Goal: Task Accomplishment & Management: Use online tool/utility

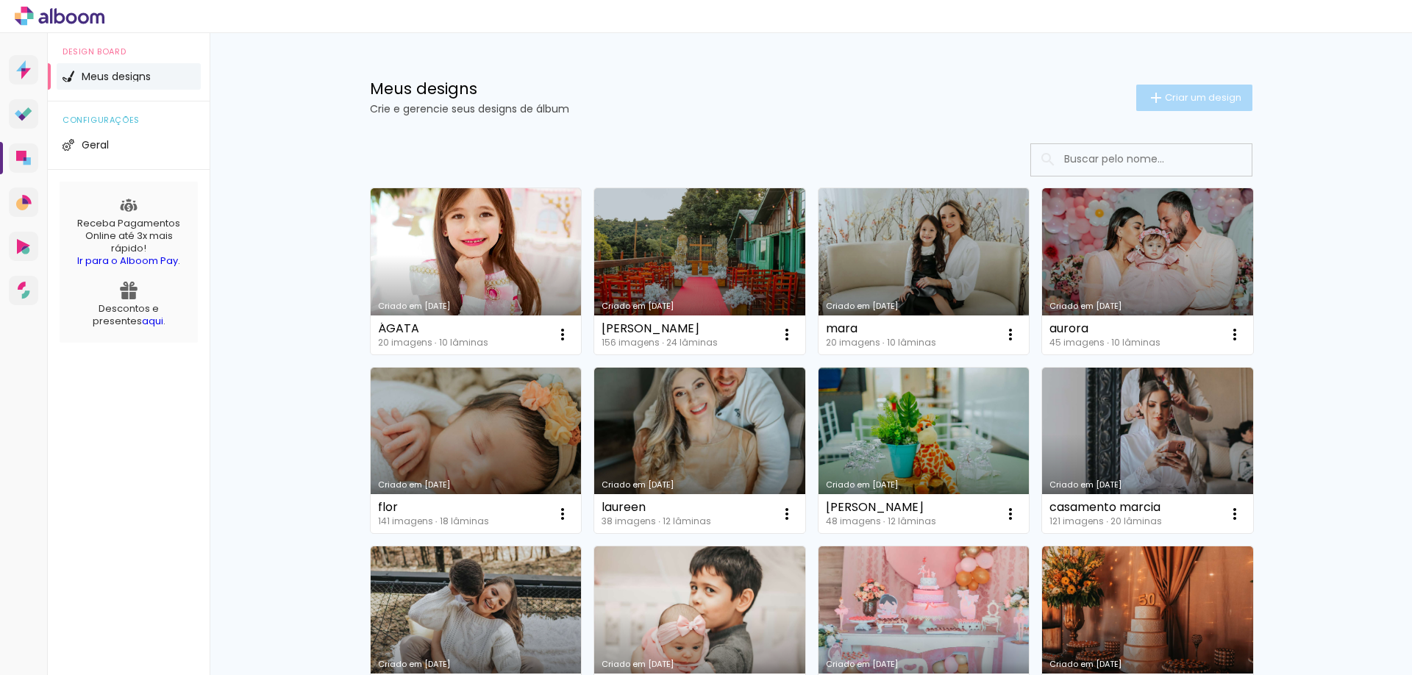
click at [1185, 102] on span "Criar um design" at bounding box center [1203, 98] width 76 height 10
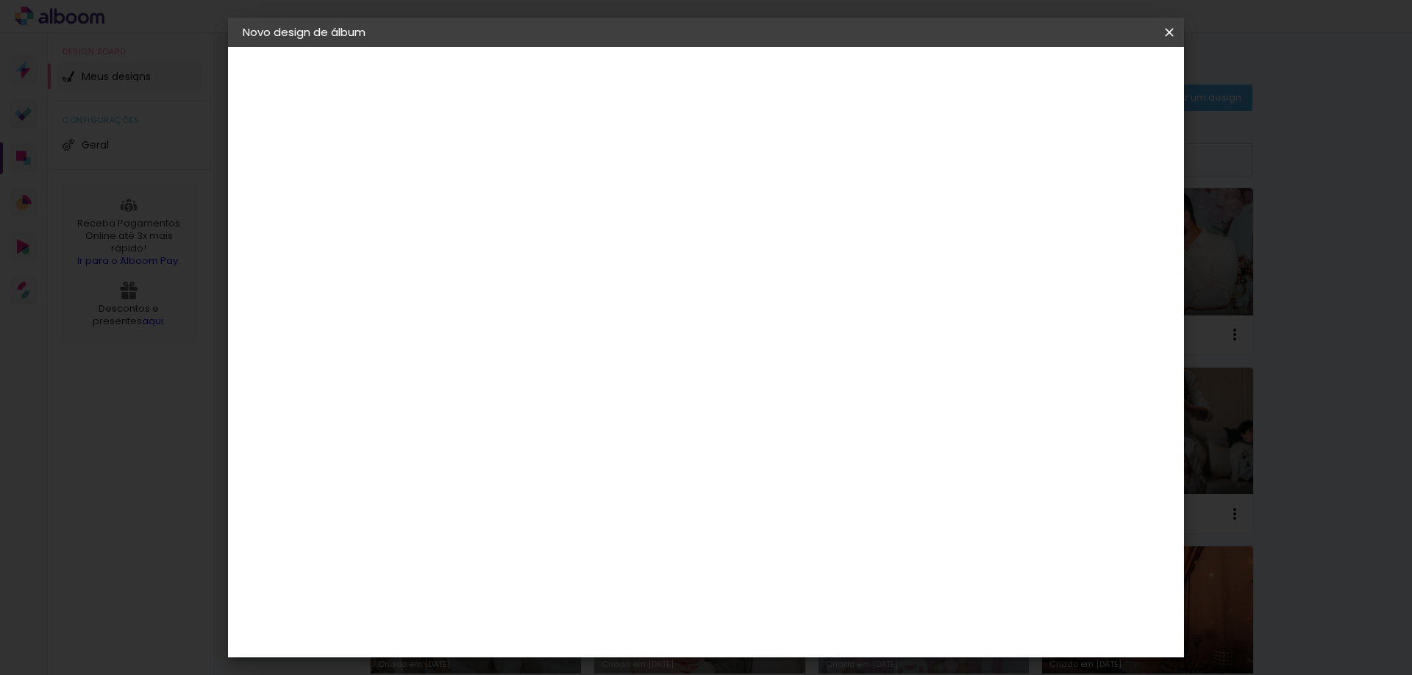
click at [488, 216] on paper-input-container "Título do álbum" at bounding box center [483, 198] width 10 height 38
click at [483, 210] on div at bounding box center [483, 209] width 0 height 1
click at [483, 206] on input at bounding box center [483, 197] width 0 height 23
type input "cathe"
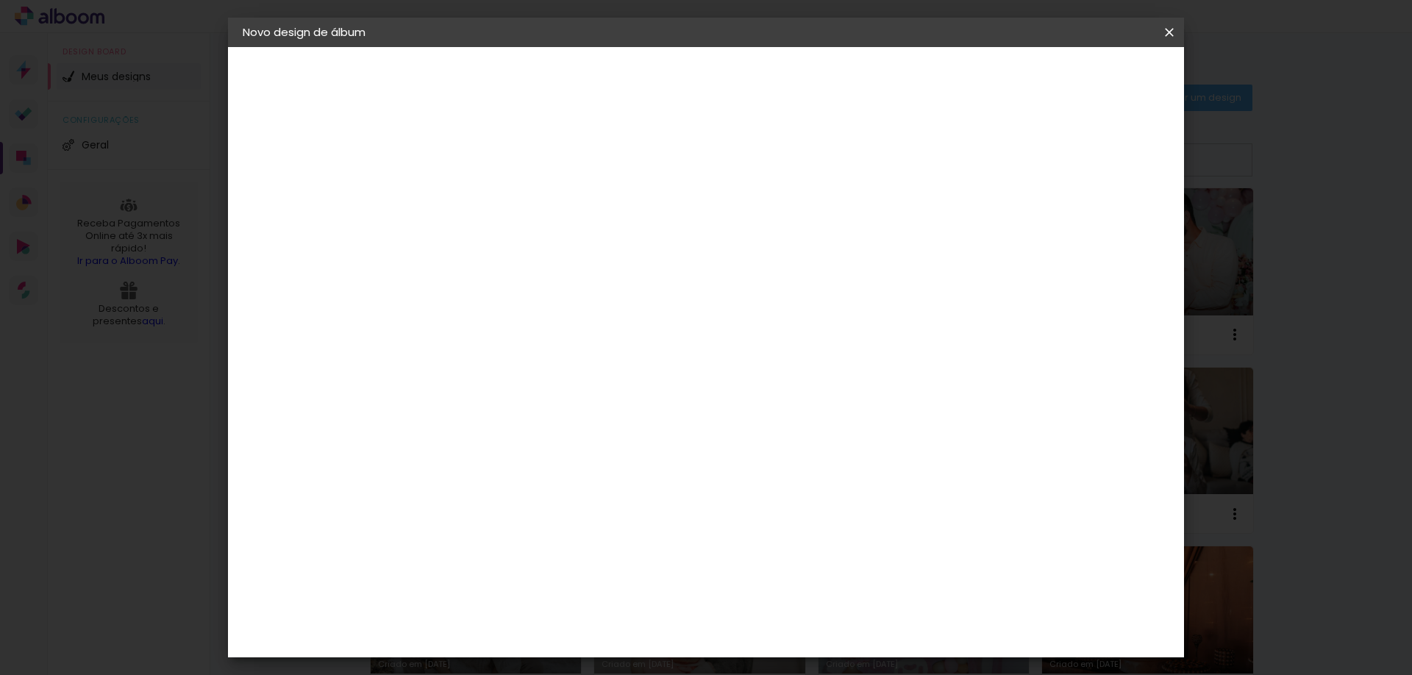
type paper-input "cathe"
click at [0, 0] on slot "Avançar" at bounding box center [0, 0] width 0 height 0
click at [595, 275] on input at bounding box center [520, 280] width 149 height 18
type input "dre"
type paper-input "dre"
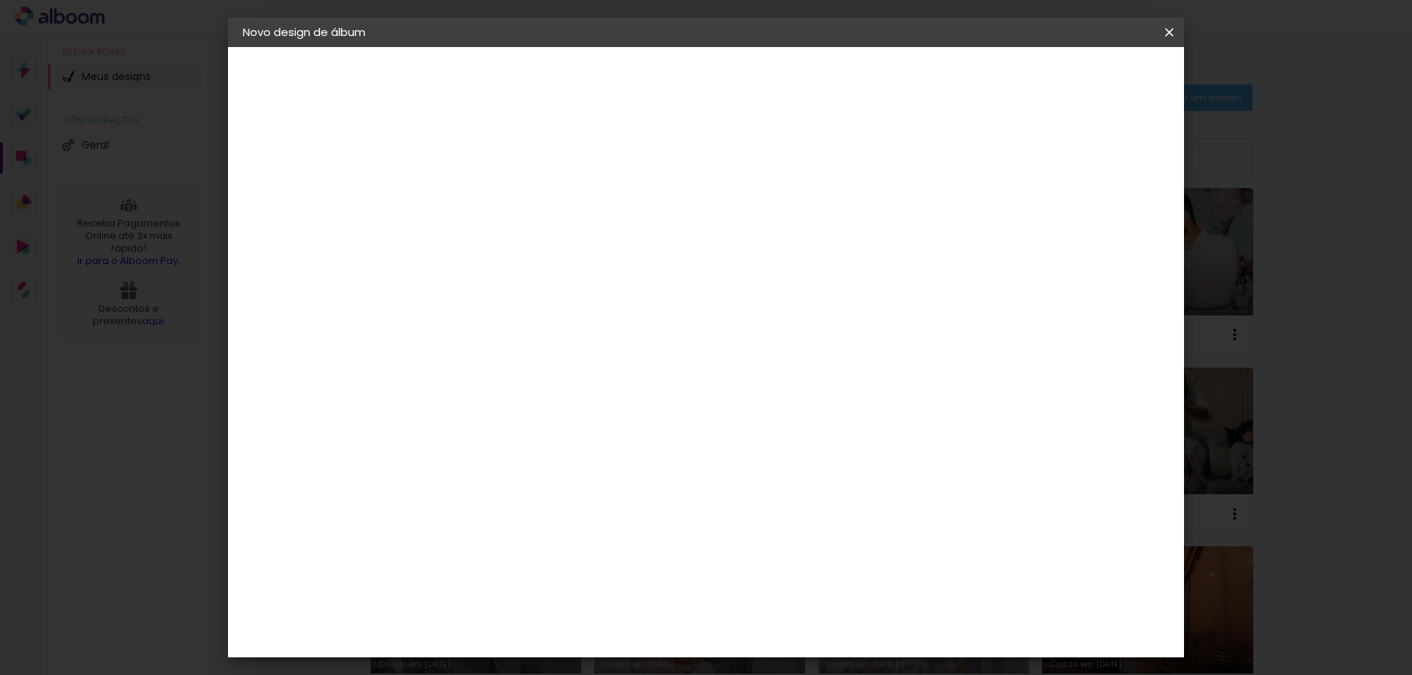
click at [569, 338] on div "DreambooksPro" at bounding box center [522, 333] width 96 height 12
click at [0, 0] on slot "Avançar" at bounding box center [0, 0] width 0 height 0
click at [563, 254] on paper-input-container "Linha" at bounding box center [520, 257] width 85 height 38
click at [0, 0] on slot "Réplica Grande" at bounding box center [0, 0] width 0 height 0
click at [663, 251] on input "Réplica Grande" at bounding box center [573, 241] width 180 height 23
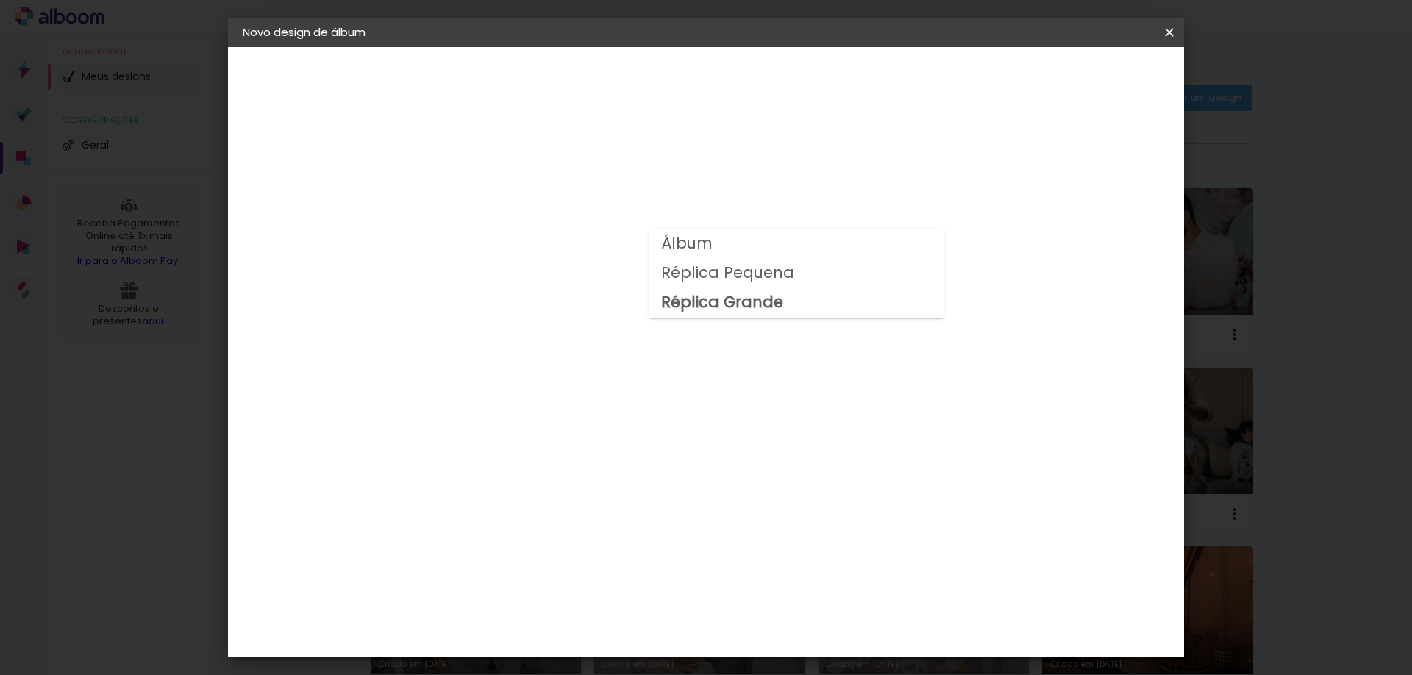
click at [0, 0] on slot "Réplica Pequena" at bounding box center [0, 0] width 0 height 0
click at [663, 241] on input "Réplica Pequena" at bounding box center [573, 241] width 180 height 23
click at [0, 0] on slot "Álbum" at bounding box center [0, 0] width 0 height 0
type input "Álbum"
click at [583, 668] on span "25 × 25" at bounding box center [548, 683] width 68 height 30
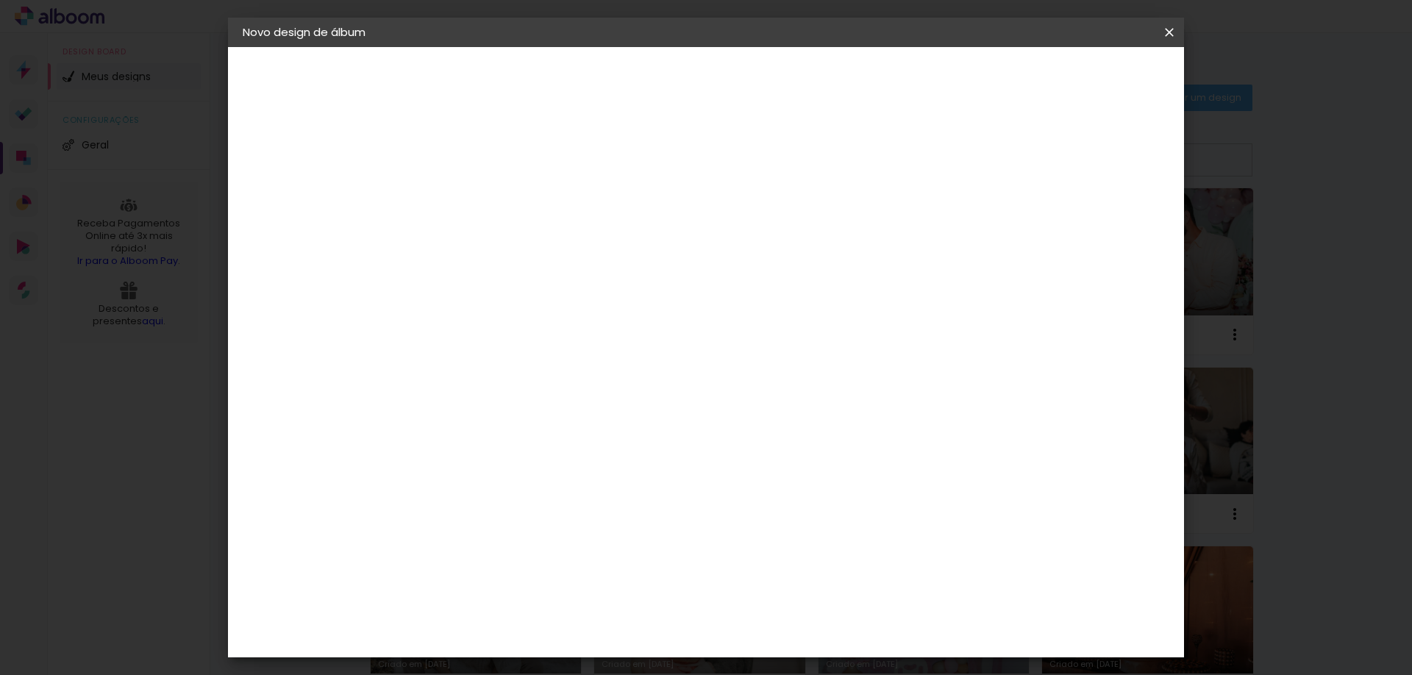
click at [0, 0] on slot "Avançar" at bounding box center [0, 0] width 0 height 0
click at [1078, 76] on span "Iniciar design" at bounding box center [1044, 78] width 67 height 10
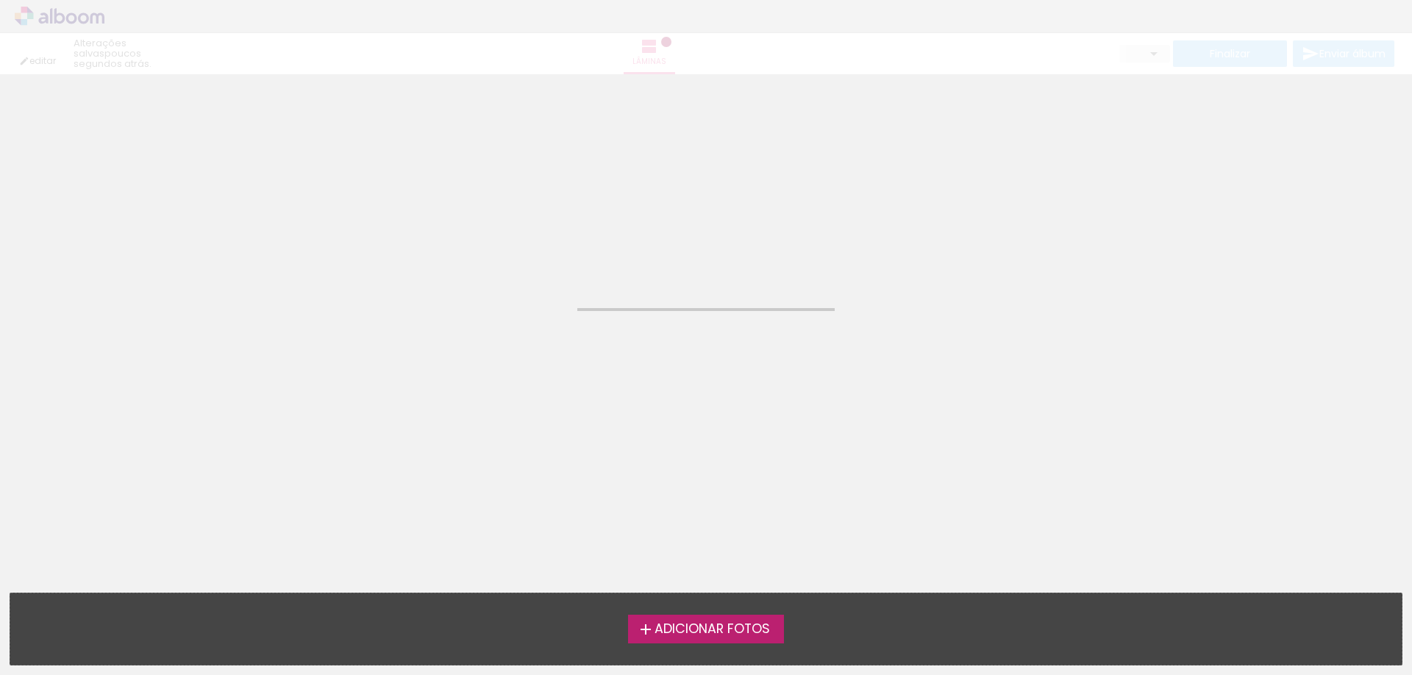
click at [724, 641] on label "Adicionar Fotos" at bounding box center [706, 629] width 157 height 28
click at [0, 0] on input "file" at bounding box center [0, 0] width 0 height 0
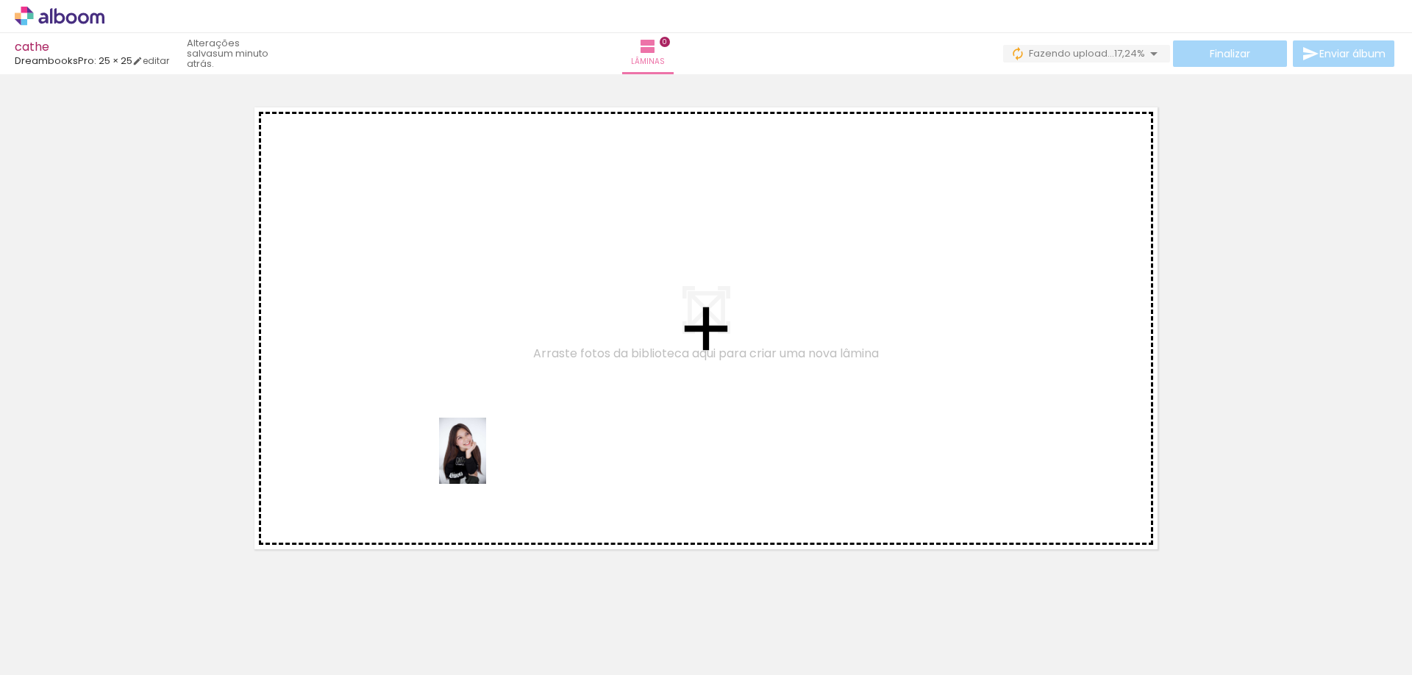
drag, startPoint x: 324, startPoint y: 642, endPoint x: 490, endPoint y: 454, distance: 250.7
click at [490, 454] on quentale-workspace at bounding box center [706, 337] width 1412 height 675
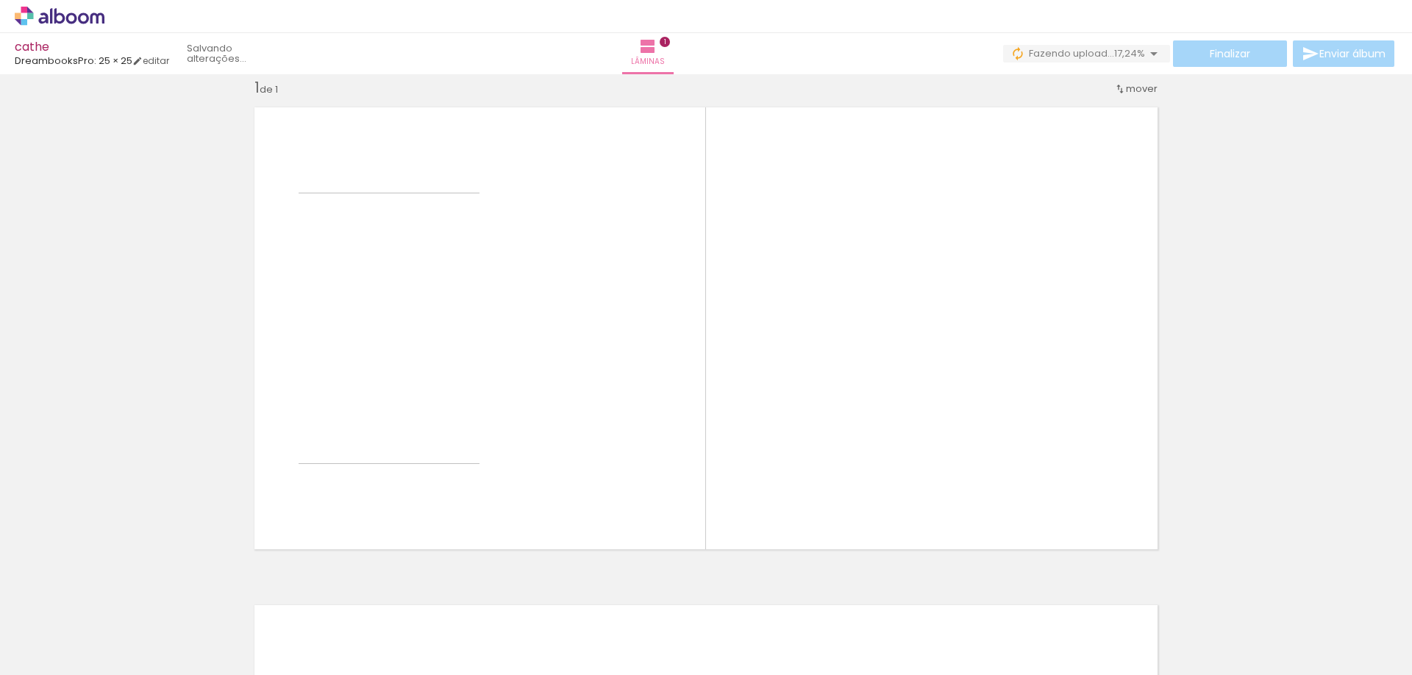
scroll to position [19, 0]
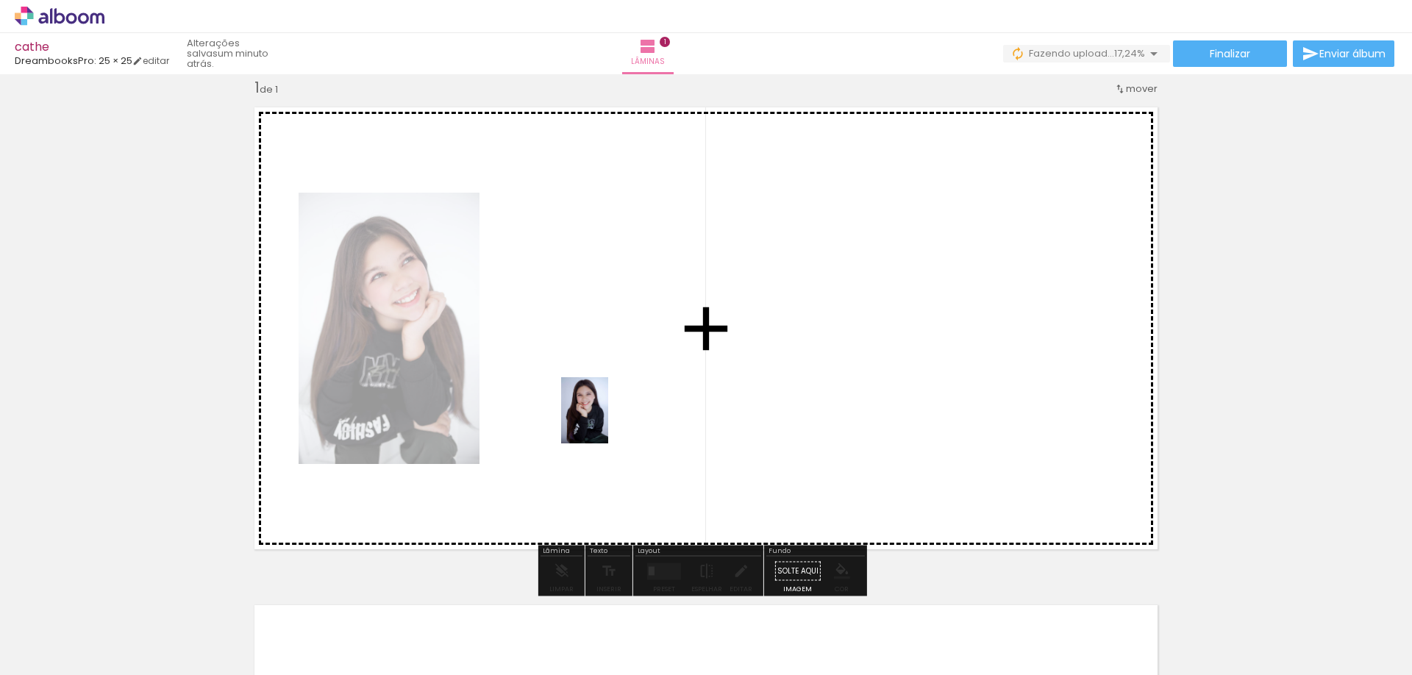
drag, startPoint x: 634, startPoint y: 649, endPoint x: 605, endPoint y: 421, distance: 229.1
click at [605, 421] on quentale-workspace at bounding box center [706, 337] width 1412 height 675
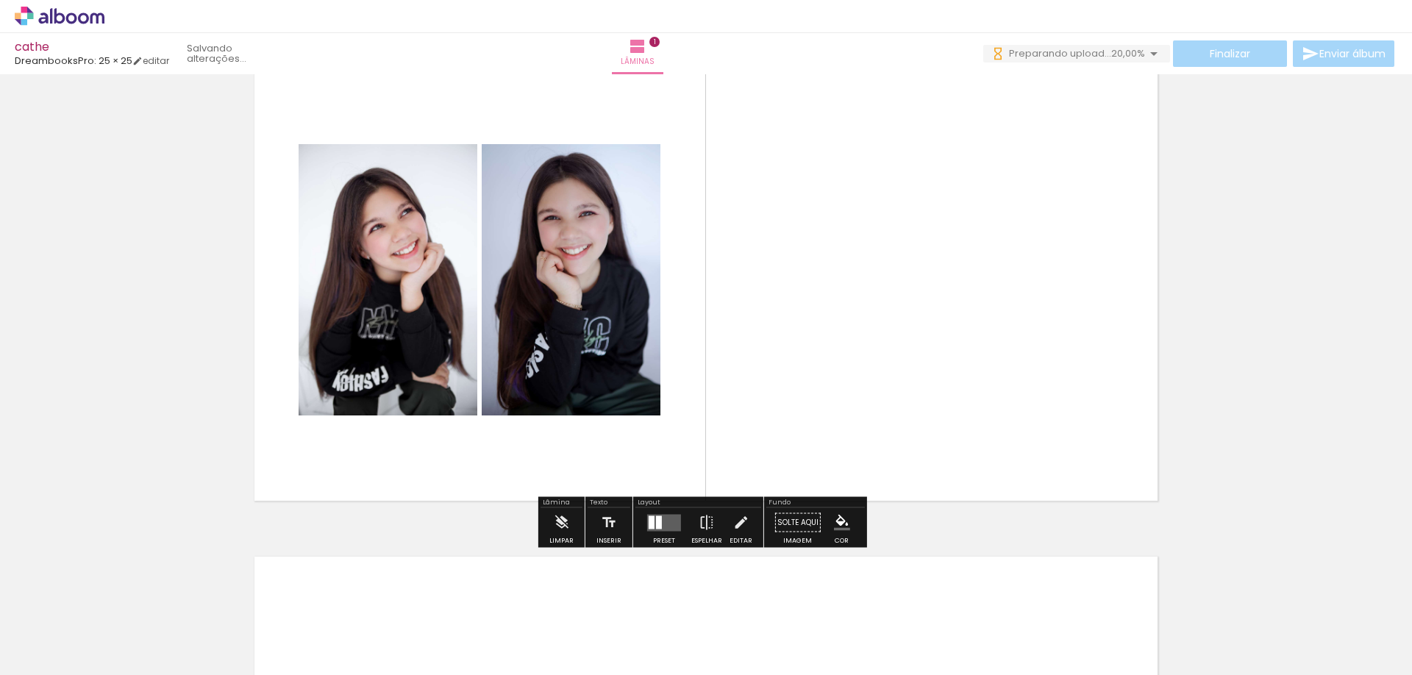
scroll to position [93, 0]
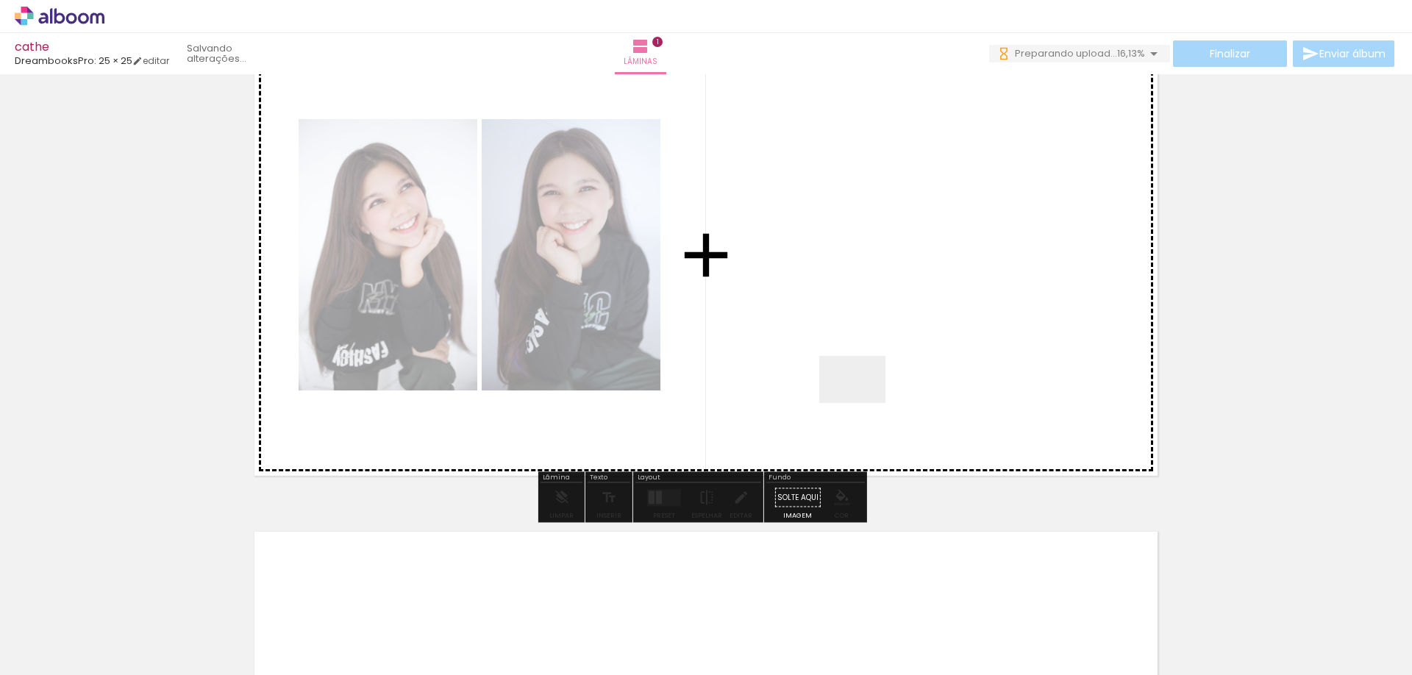
drag, startPoint x: 819, startPoint y: 635, endPoint x: 863, endPoint y: 399, distance: 239.5
click at [863, 399] on quentale-workspace at bounding box center [706, 337] width 1412 height 675
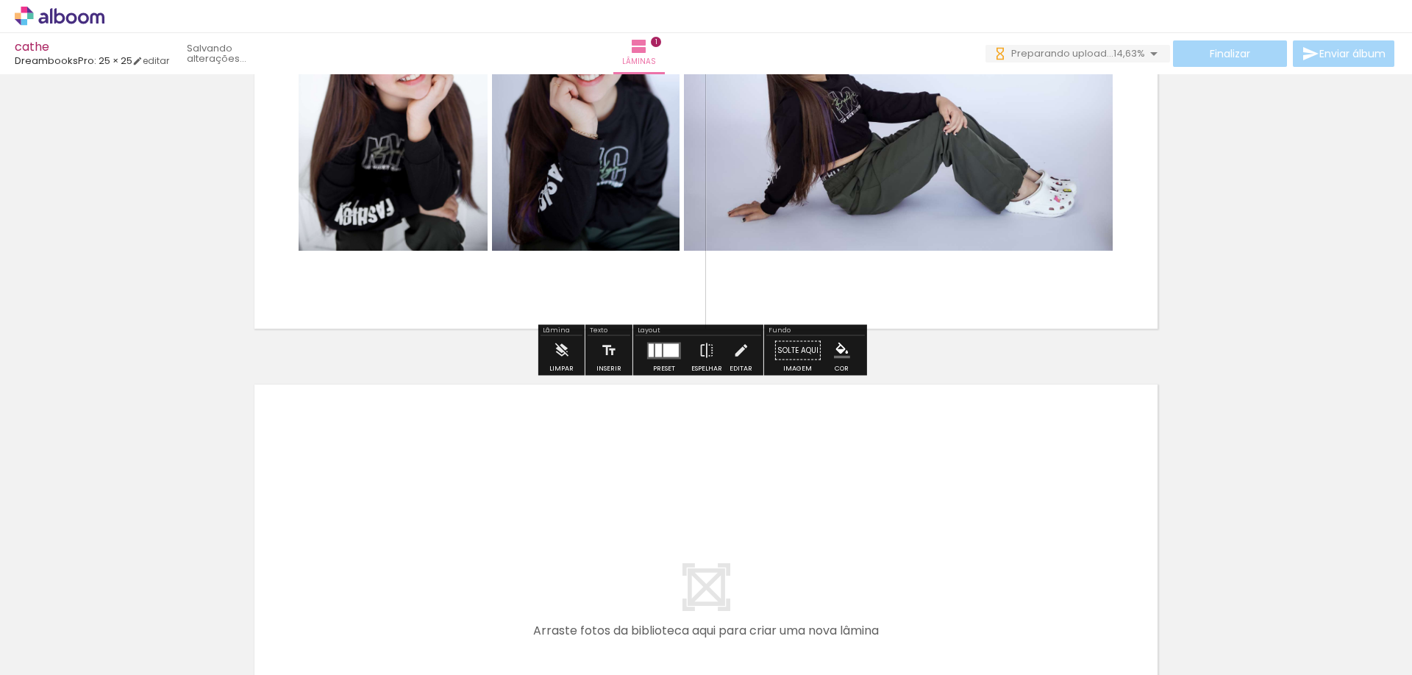
scroll to position [0, 0]
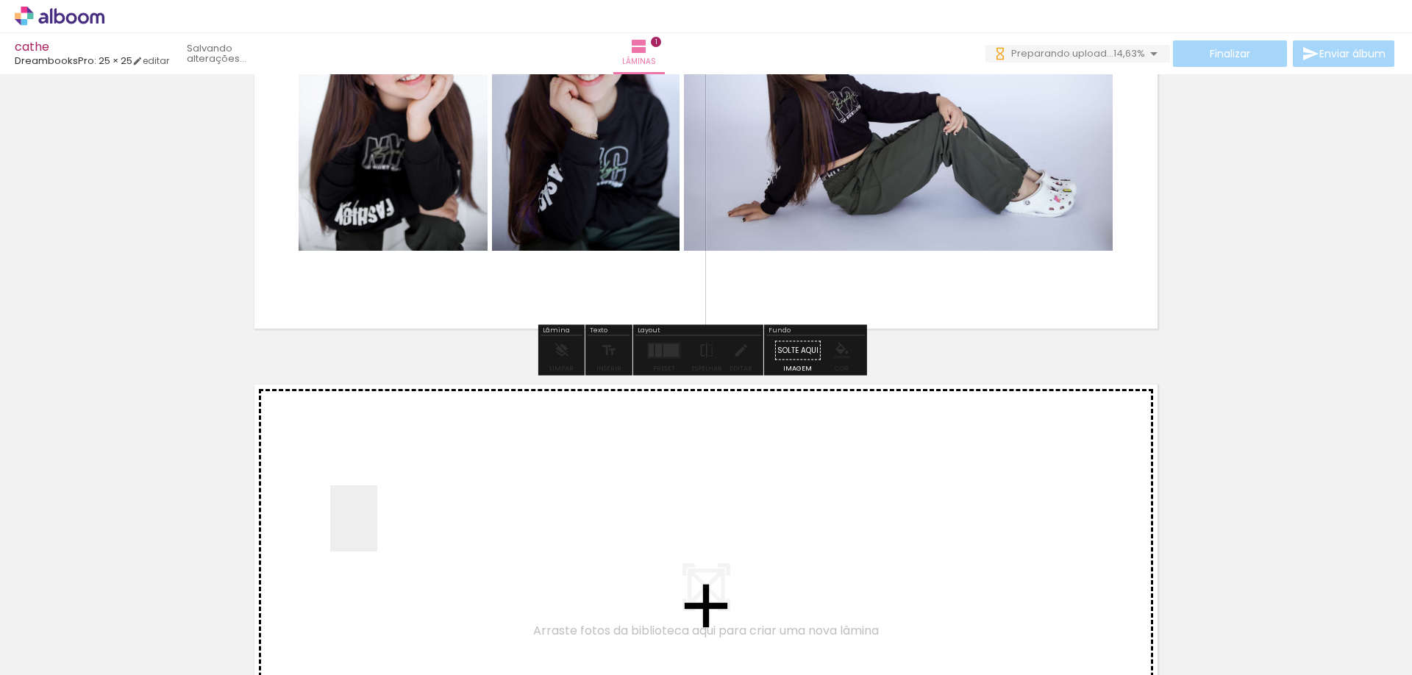
drag, startPoint x: 405, startPoint y: 615, endPoint x: 374, endPoint y: 530, distance: 90.5
click at [374, 530] on quentale-workspace at bounding box center [706, 337] width 1412 height 675
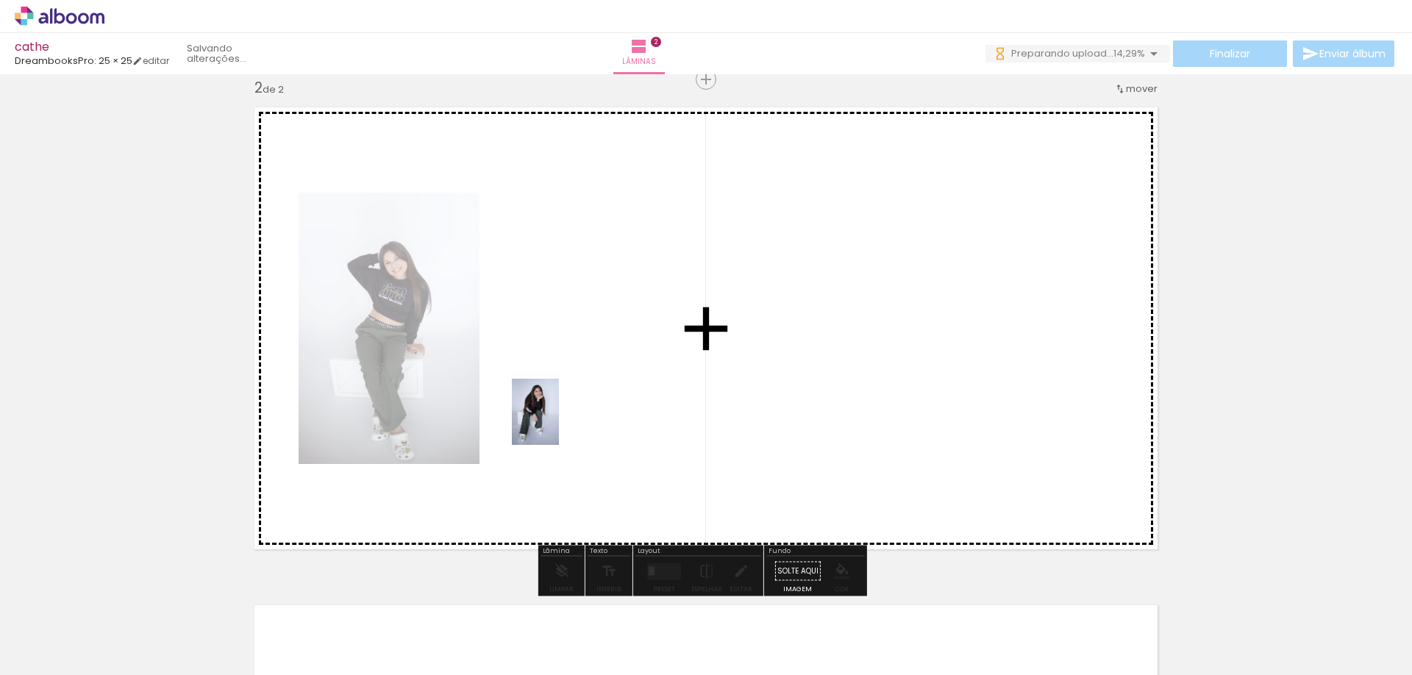
drag, startPoint x: 230, startPoint y: 635, endPoint x: 556, endPoint y: 400, distance: 401.5
click at [556, 400] on quentale-workspace at bounding box center [706, 337] width 1412 height 675
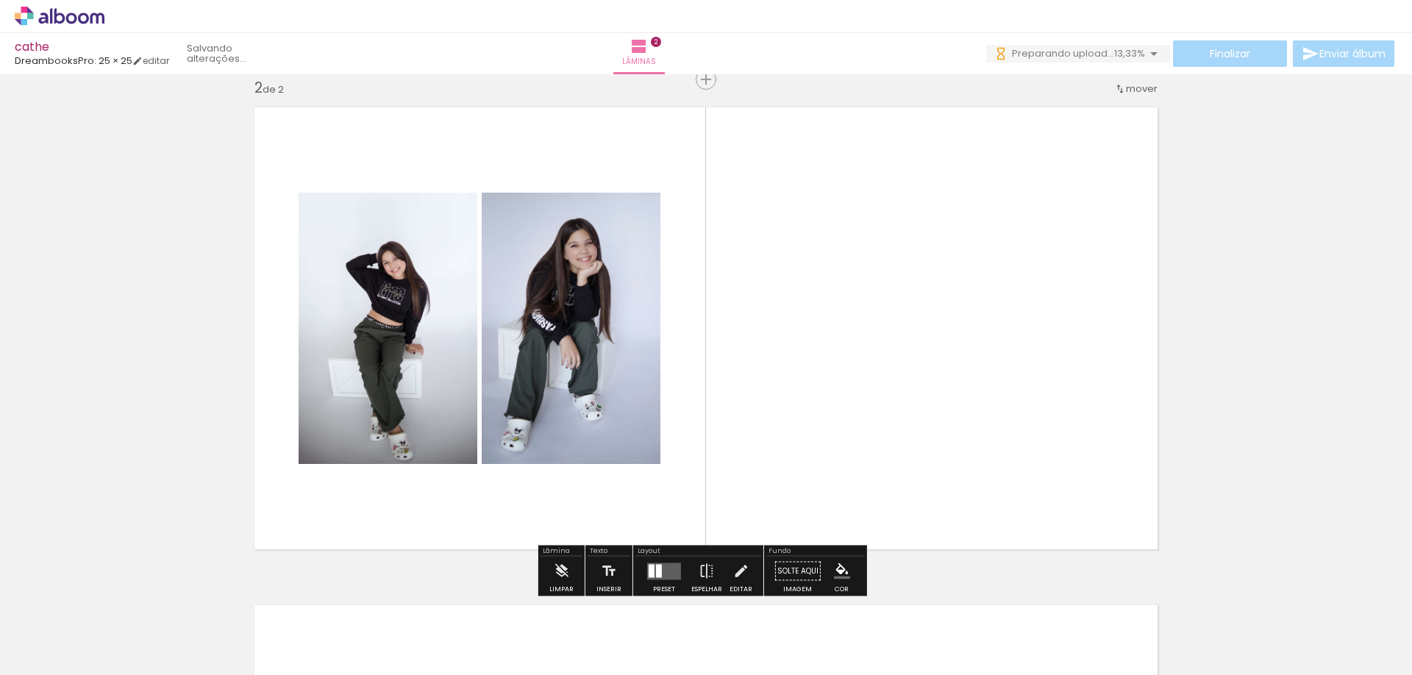
drag, startPoint x: 1058, startPoint y: 641, endPoint x: 918, endPoint y: 420, distance: 261.8
click at [918, 420] on quentale-workspace at bounding box center [706, 337] width 1412 height 675
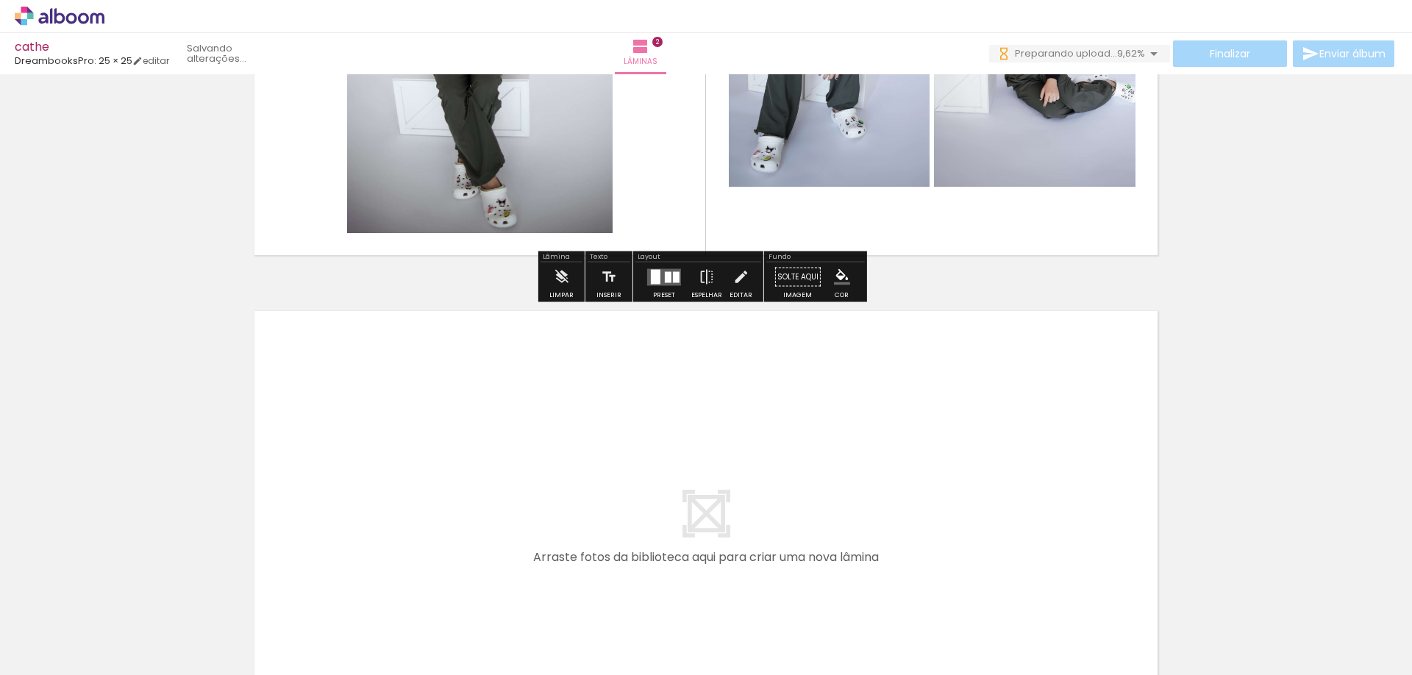
drag, startPoint x: 495, startPoint y: 633, endPoint x: 471, endPoint y: 492, distance: 142.4
click at [471, 492] on quentale-workspace at bounding box center [706, 337] width 1412 height 675
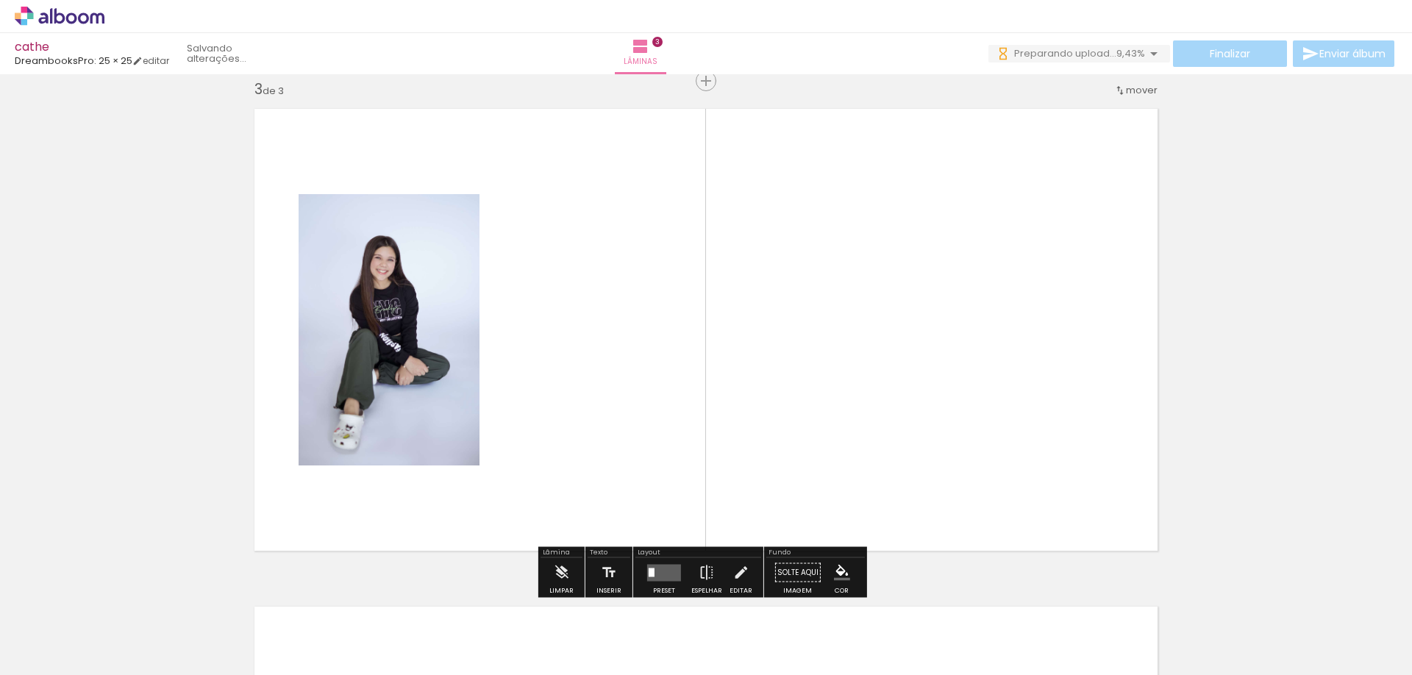
drag, startPoint x: 570, startPoint y: 464, endPoint x: 646, endPoint y: 521, distance: 94.6
click at [570, 459] on quentale-workspace at bounding box center [706, 337] width 1412 height 675
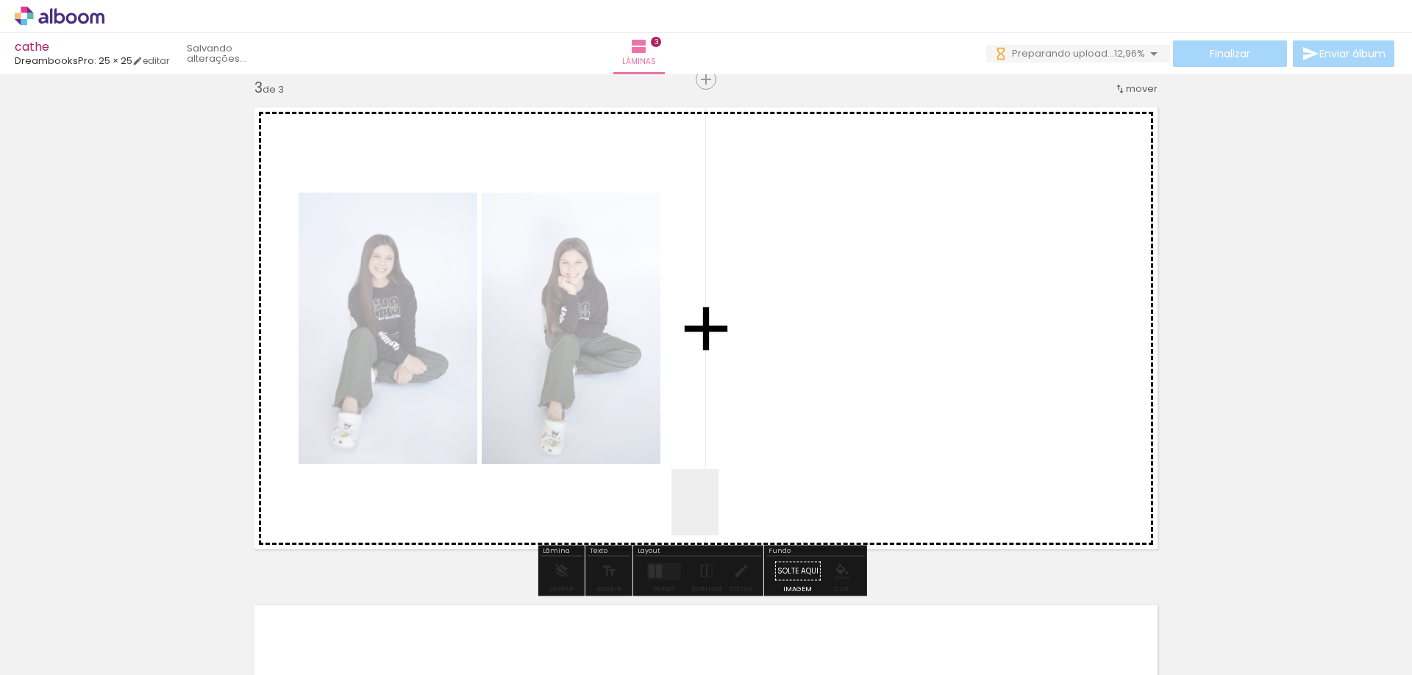
drag, startPoint x: 724, startPoint y: 602, endPoint x: 171, endPoint y: 599, distance: 552.4
click at [697, 407] on quentale-workspace at bounding box center [706, 337] width 1412 height 675
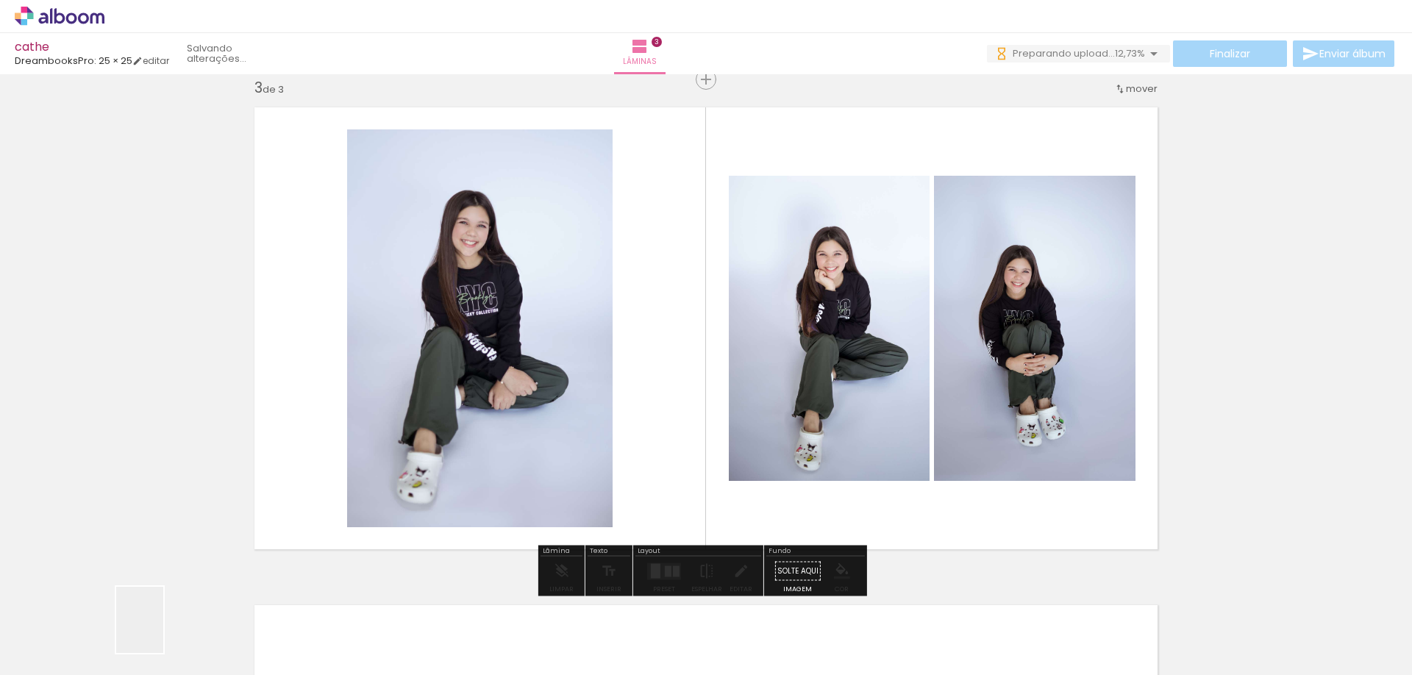
drag, startPoint x: 157, startPoint y: 638, endPoint x: 713, endPoint y: 318, distance: 641.9
click at [157, 633] on div at bounding box center [147, 626] width 47 height 66
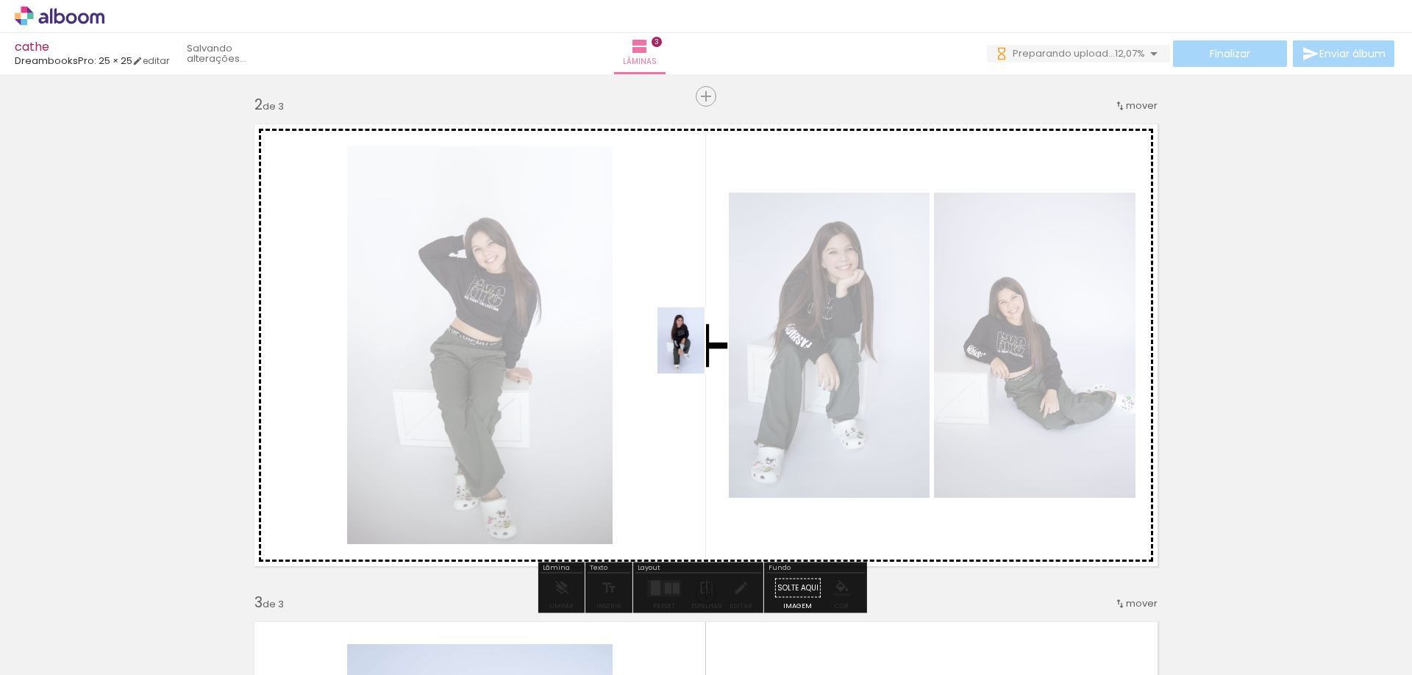
drag, startPoint x: 165, startPoint y: 626, endPoint x: 736, endPoint y: 343, distance: 636.8
click at [736, 343] on quentale-workspace at bounding box center [706, 337] width 1412 height 675
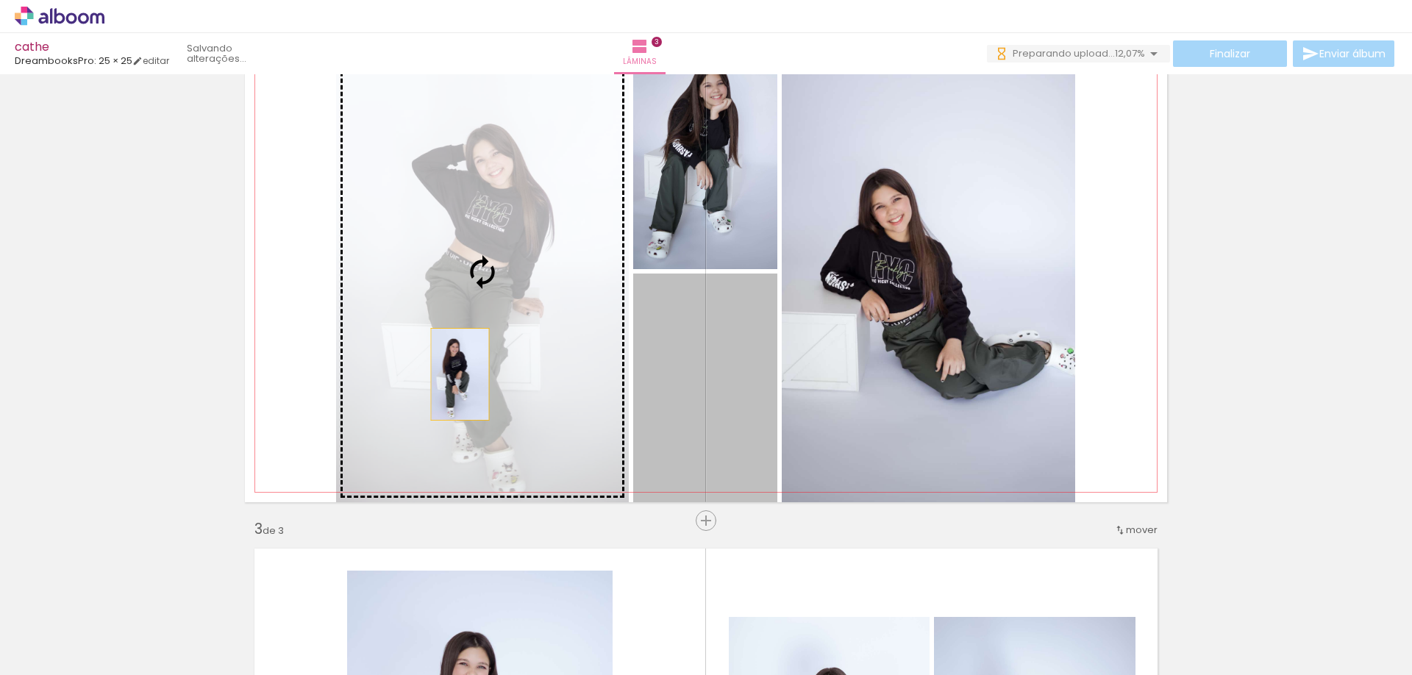
drag, startPoint x: 467, startPoint y: 378, endPoint x: 446, endPoint y: 372, distance: 21.4
click at [0, 0] on slot at bounding box center [0, 0] width 0 height 0
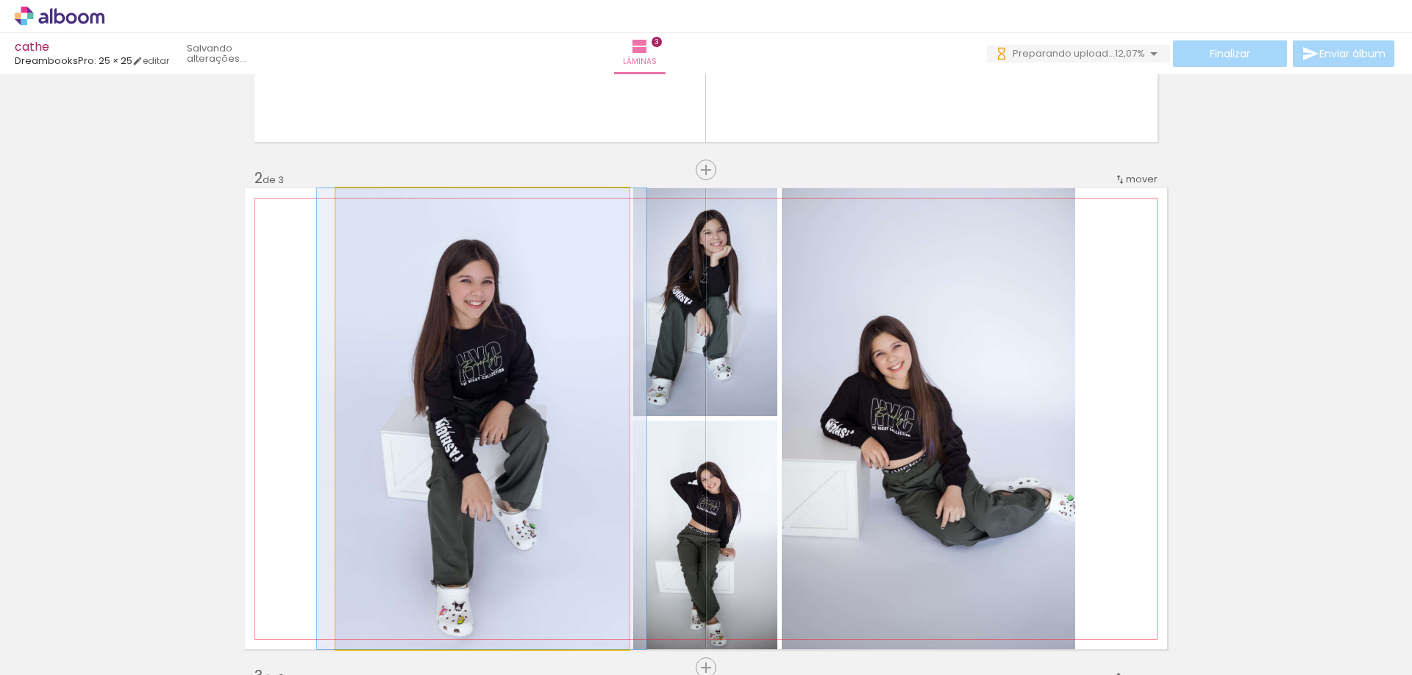
drag, startPoint x: 486, startPoint y: 407, endPoint x: 485, endPoint y: 388, distance: 18.4
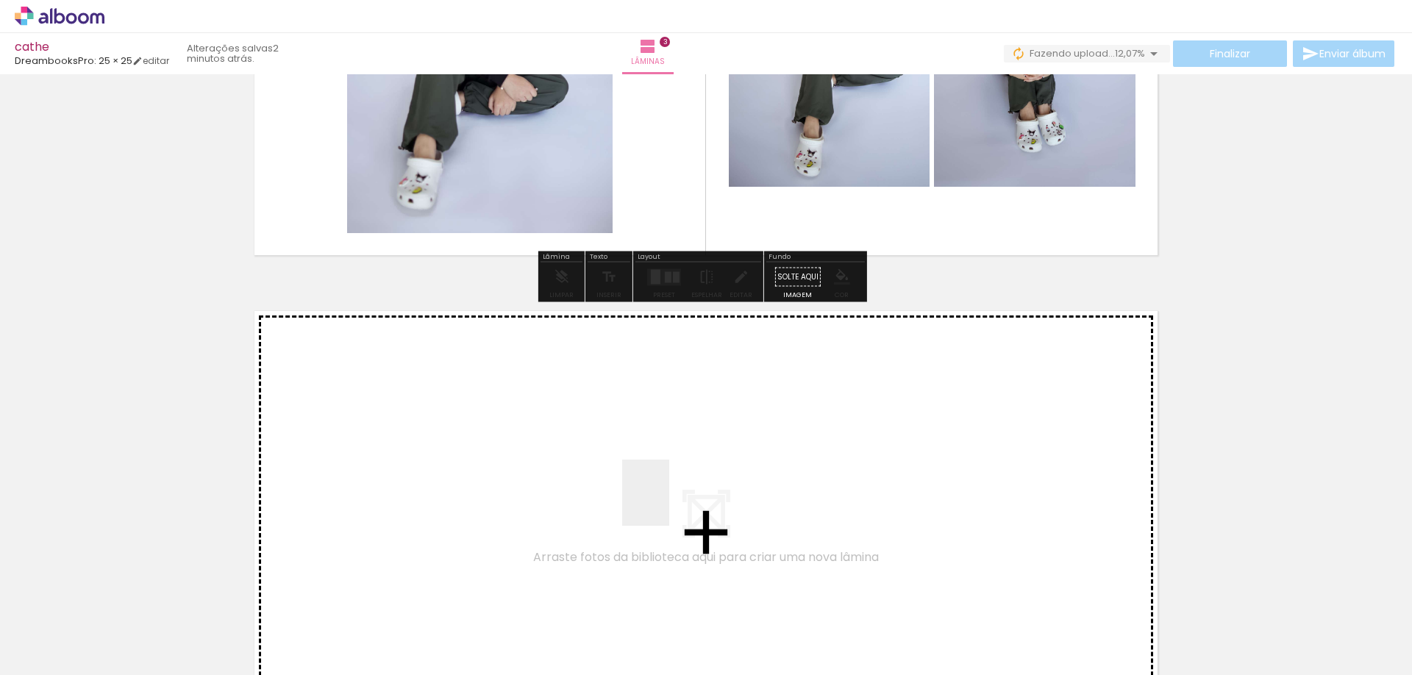
drag, startPoint x: 871, startPoint y: 610, endPoint x: 975, endPoint y: 647, distance: 110.3
click at [669, 503] on quentale-workspace at bounding box center [706, 337] width 1412 height 675
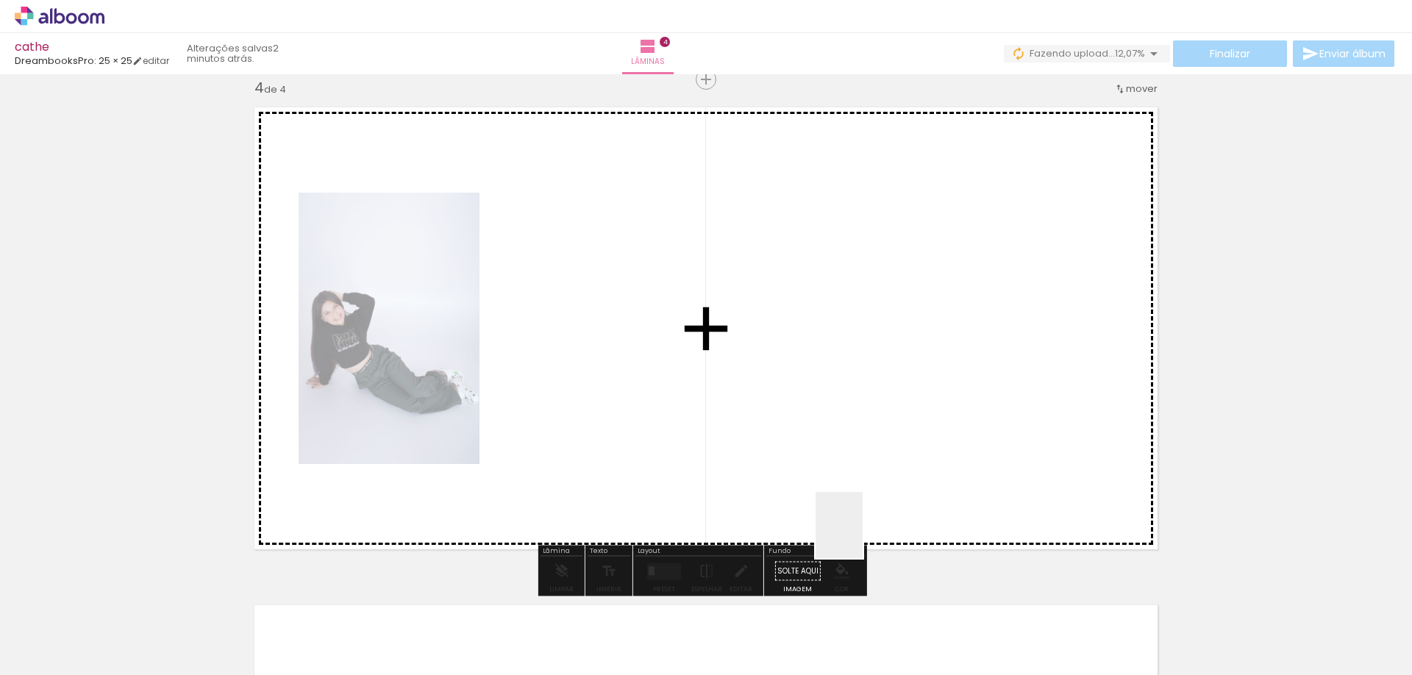
drag, startPoint x: 970, startPoint y: 639, endPoint x: 815, endPoint y: 471, distance: 228.5
click at [815, 471] on quentale-workspace at bounding box center [706, 337] width 1412 height 675
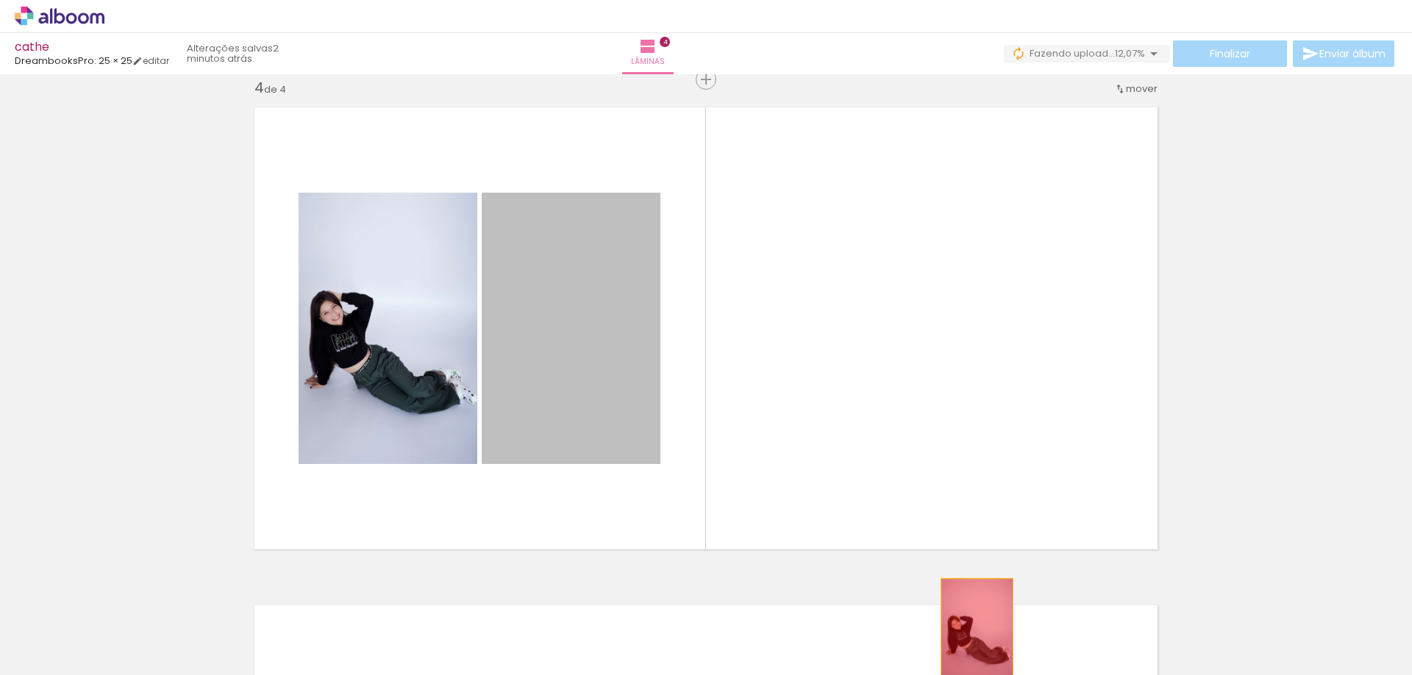
drag, startPoint x: 758, startPoint y: 409, endPoint x: 977, endPoint y: 638, distance: 316.8
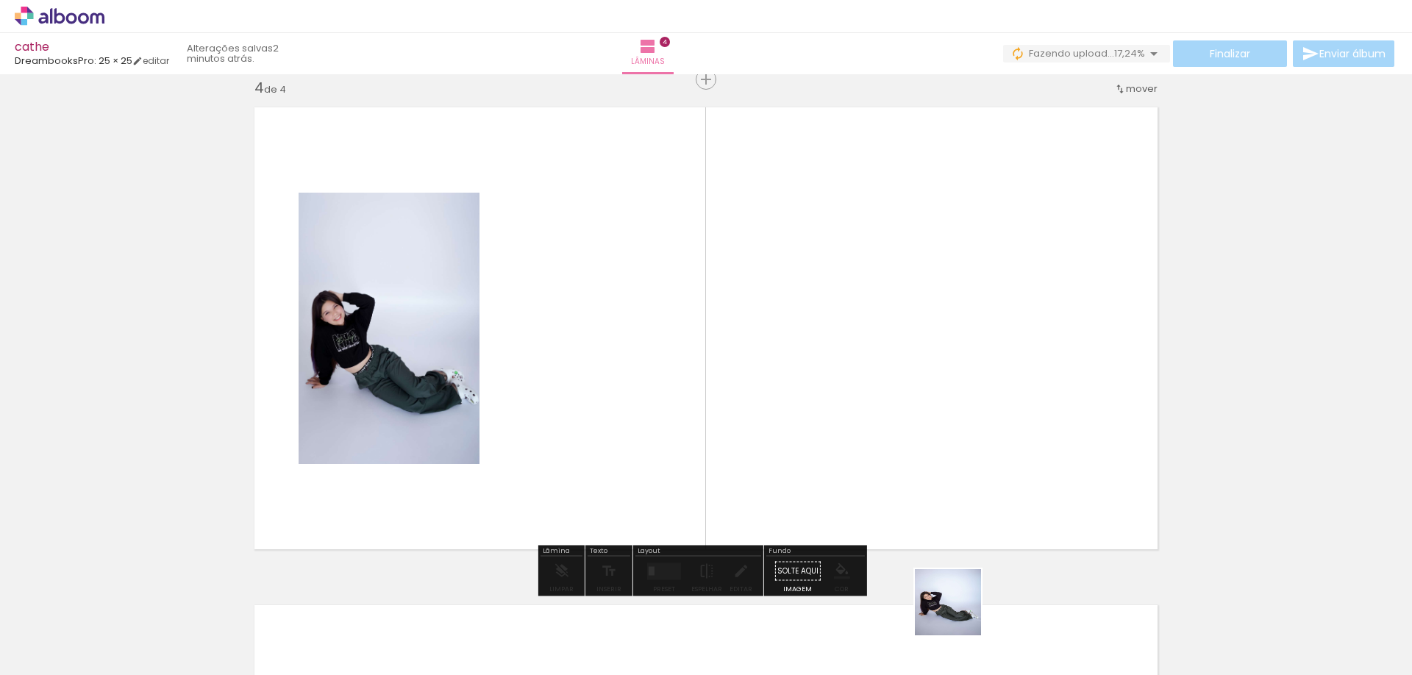
drag, startPoint x: 959, startPoint y: 613, endPoint x: 655, endPoint y: 340, distance: 408.8
click at [655, 340] on quentale-workspace at bounding box center [706, 337] width 1412 height 675
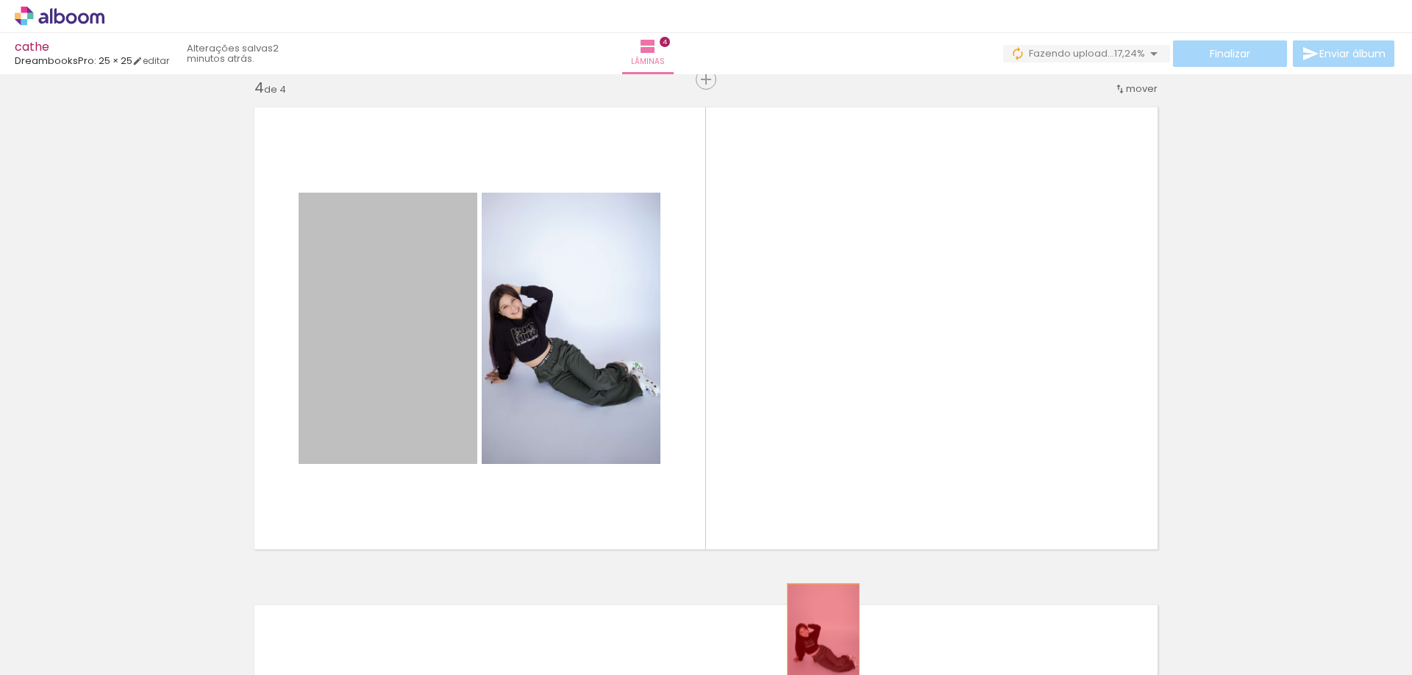
drag, startPoint x: 410, startPoint y: 385, endPoint x: 818, endPoint y: 638, distance: 479.6
click at [818, 638] on quentale-workspace at bounding box center [706, 337] width 1412 height 675
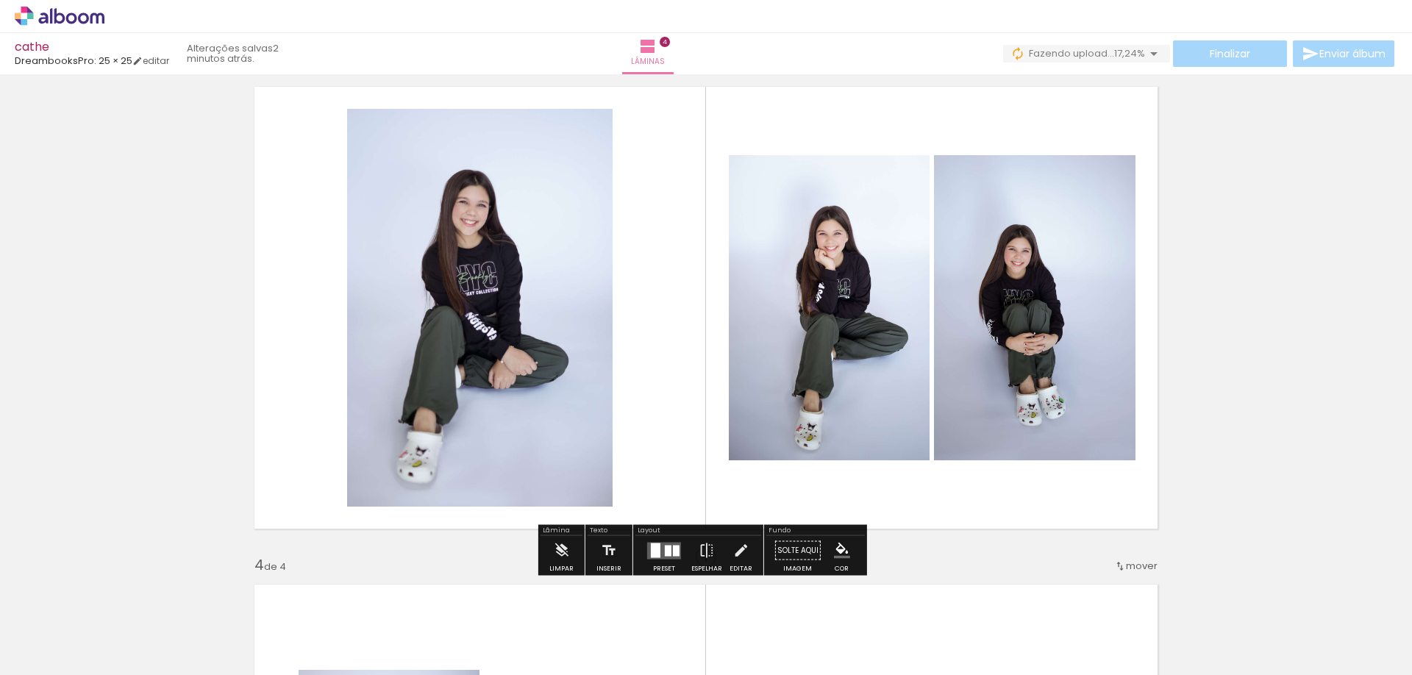
scroll to position [883, 0]
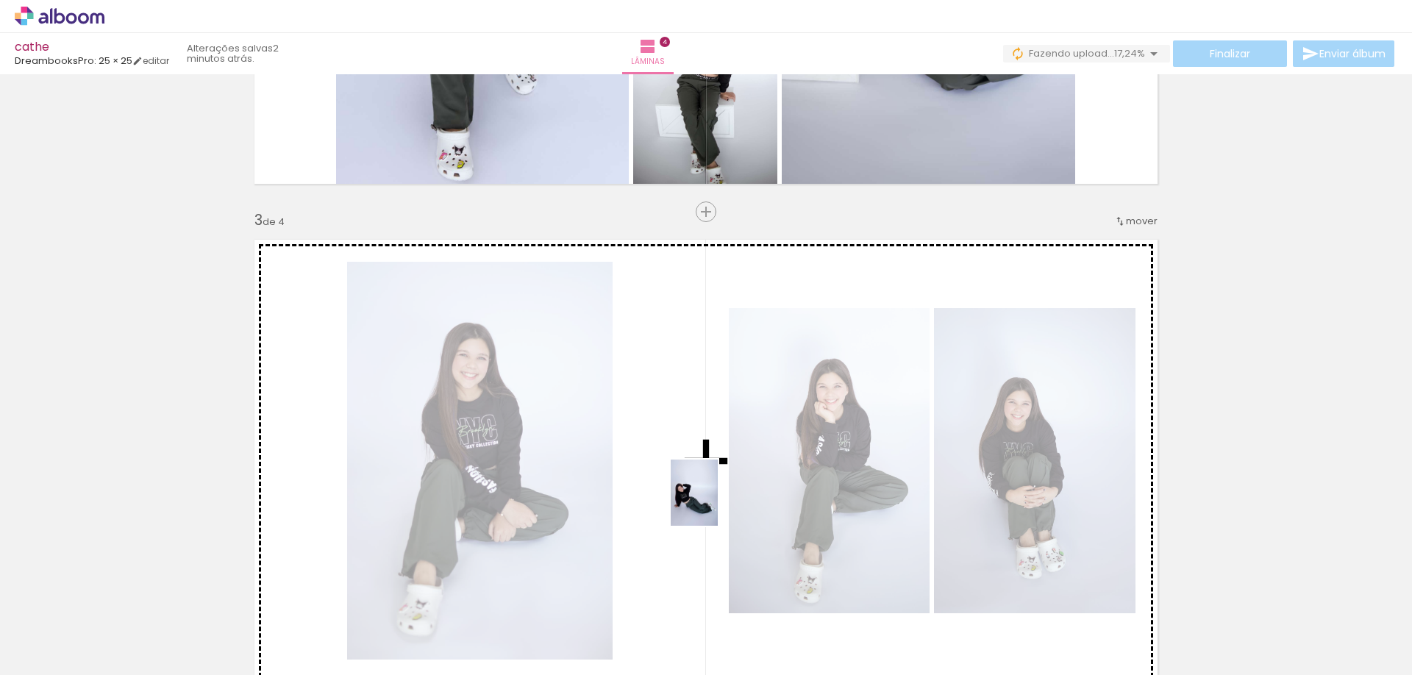
drag, startPoint x: 906, startPoint y: 640, endPoint x: 707, endPoint y: 501, distance: 243.0
click at [707, 501] on quentale-workspace at bounding box center [706, 337] width 1412 height 675
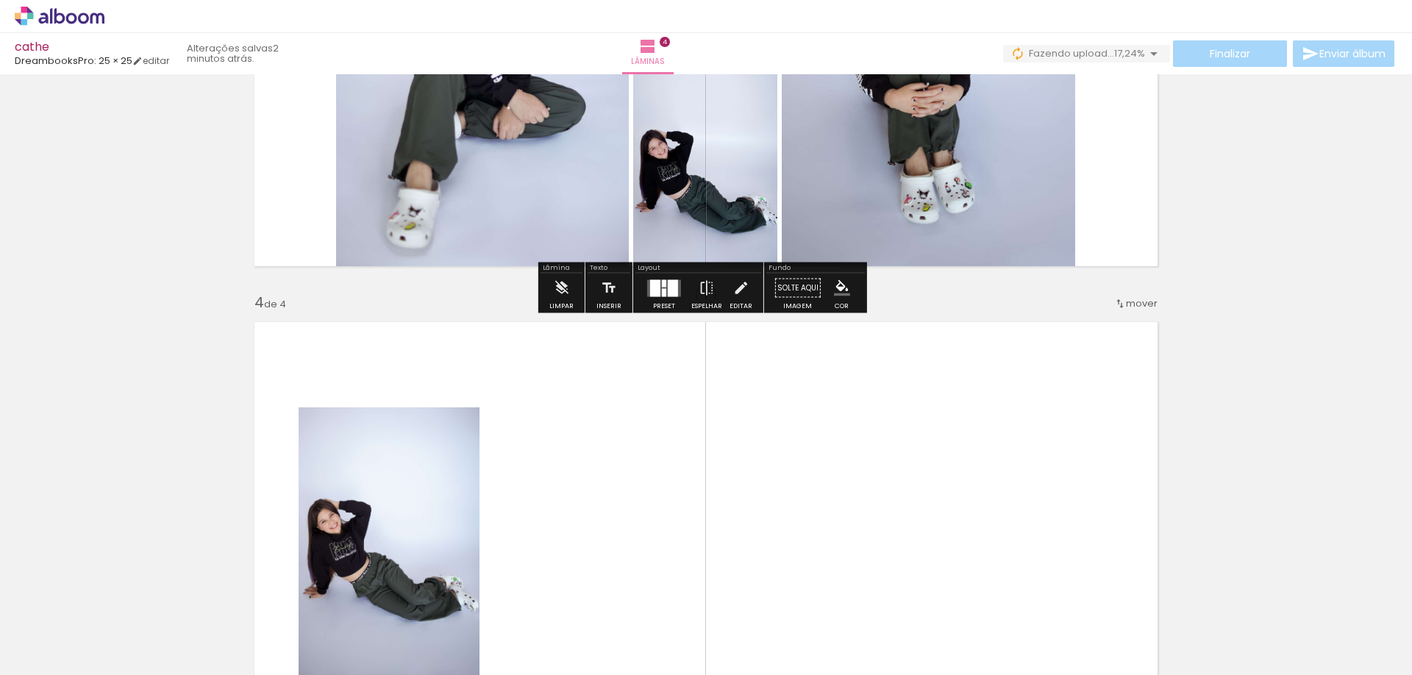
scroll to position [1250, 0]
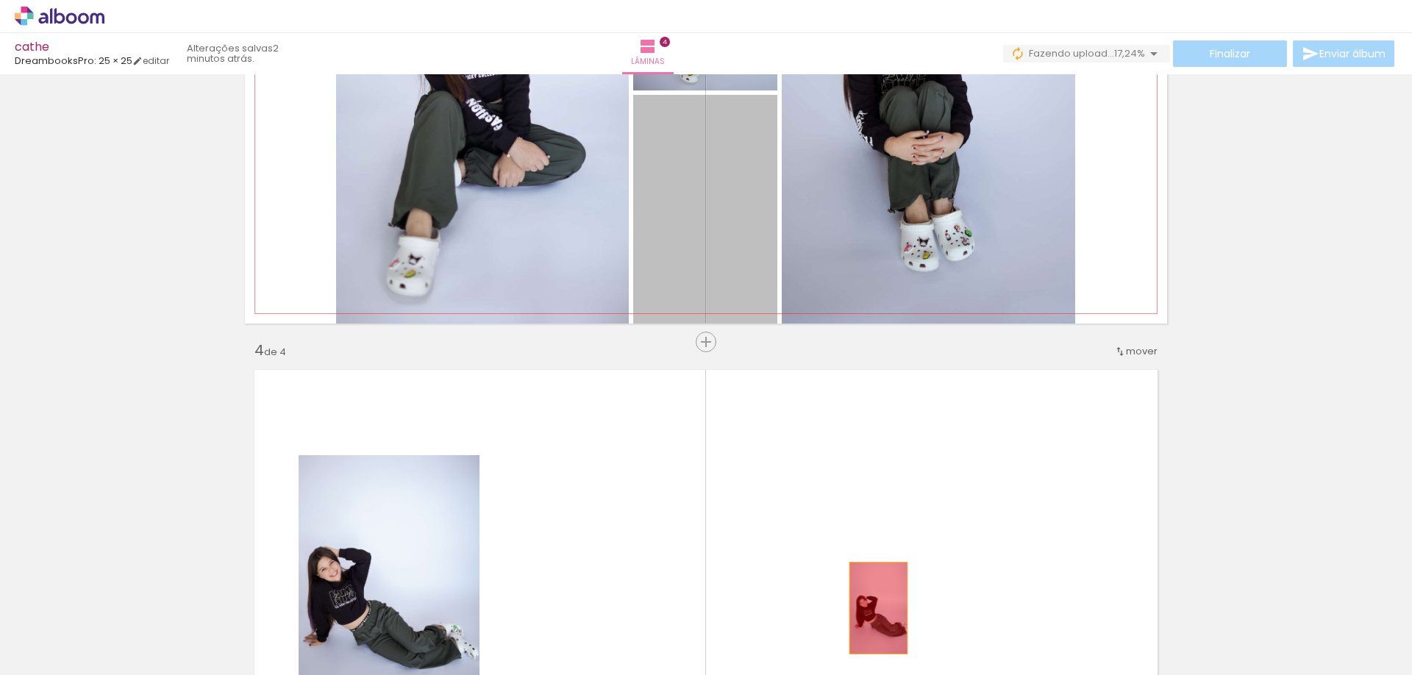
drag, startPoint x: 708, startPoint y: 254, endPoint x: 878, endPoint y: 621, distance: 404.7
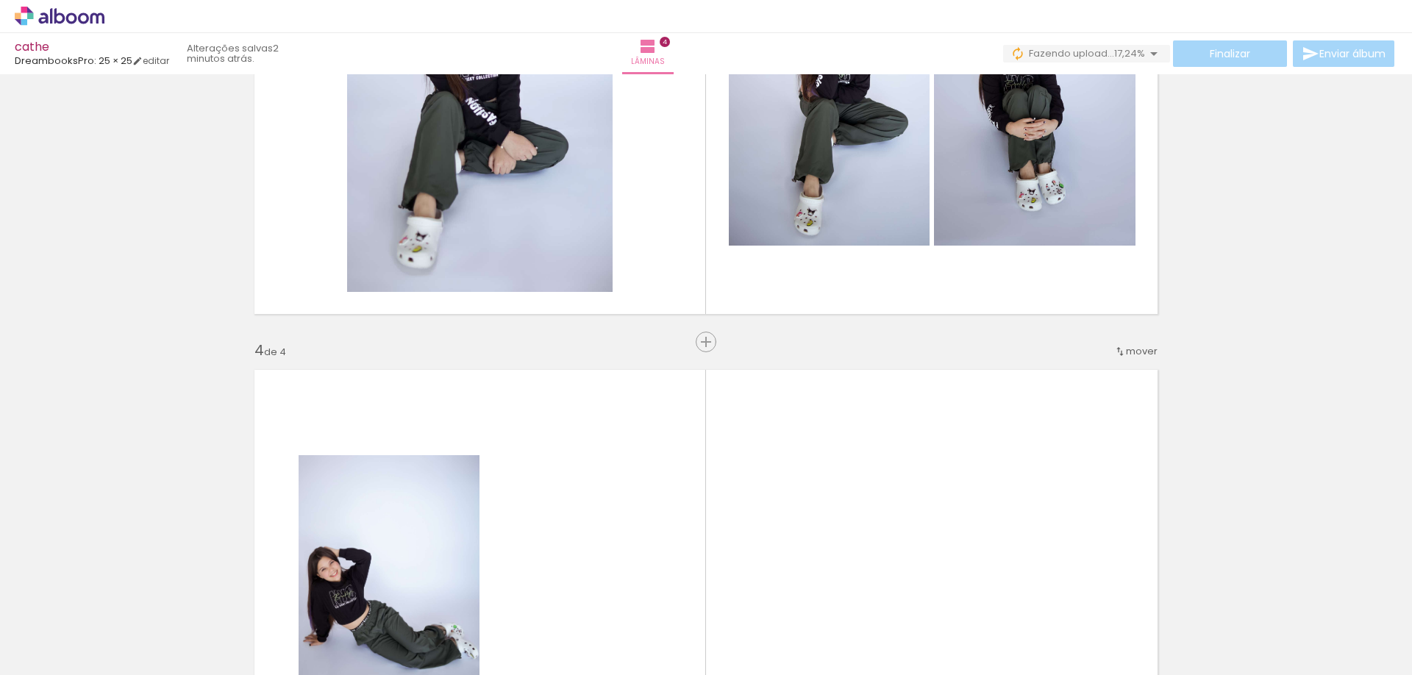
click at [866, 605] on paper-icon-button at bounding box center [856, 596] width 18 height 18
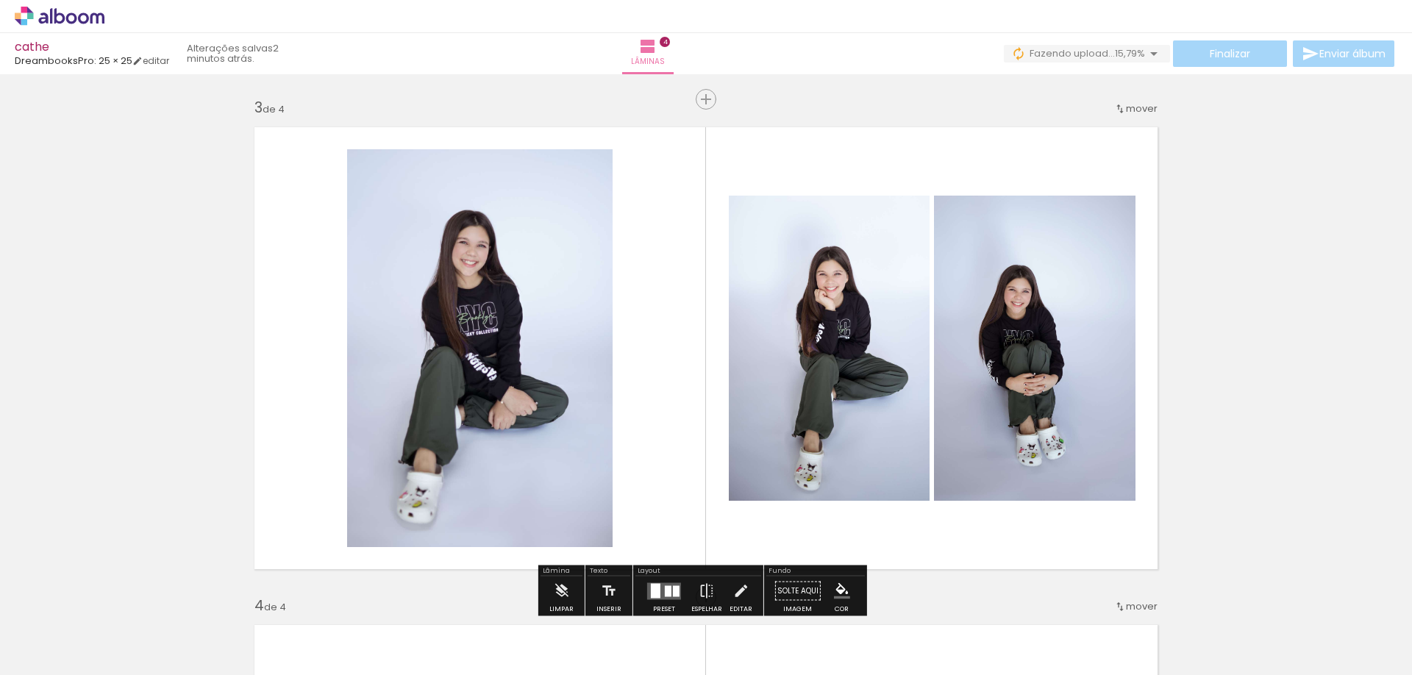
scroll to position [1103, 0]
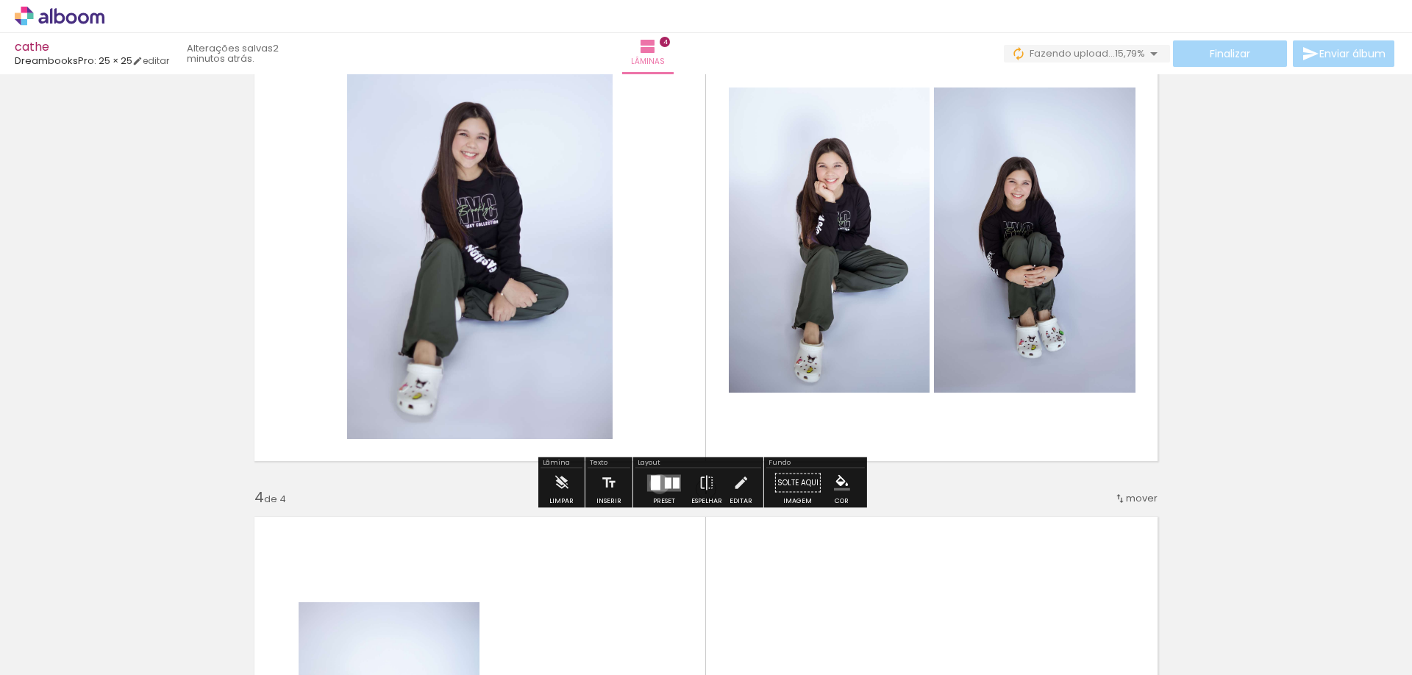
click at [656, 484] on div at bounding box center [656, 482] width 10 height 15
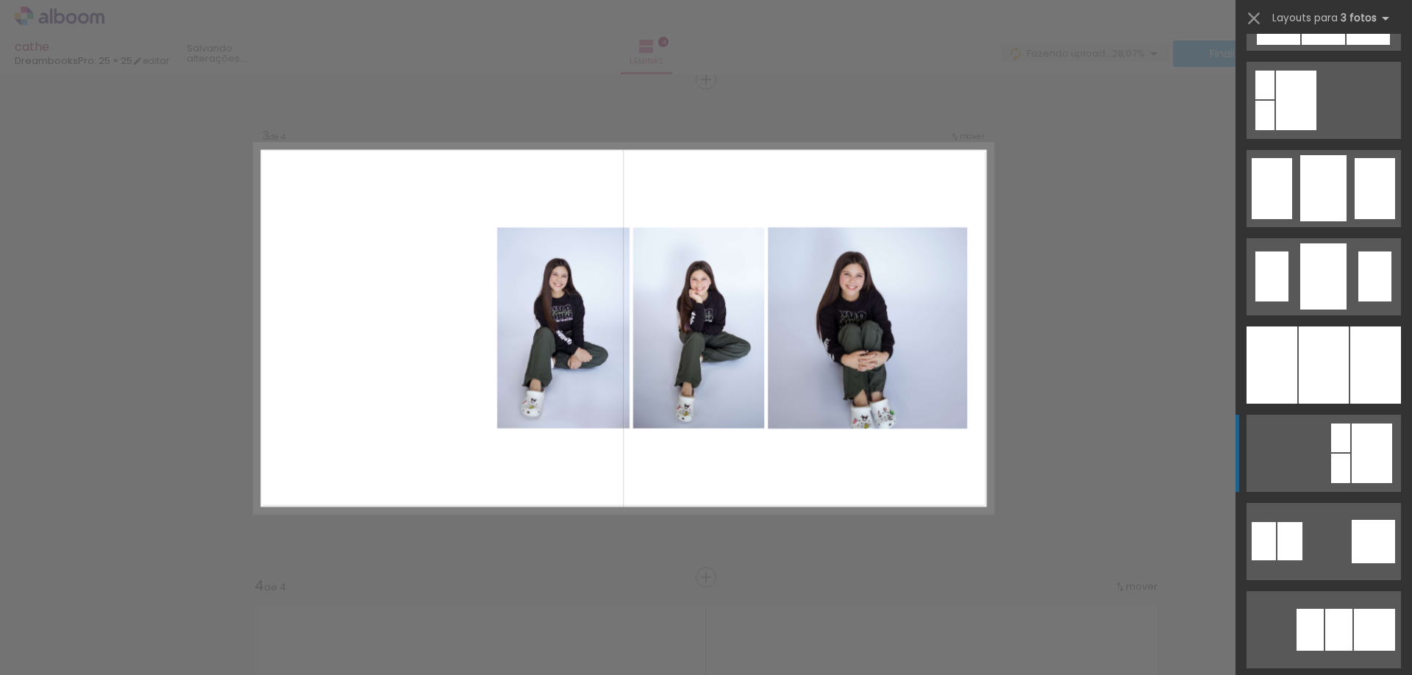
scroll to position [1177, 0]
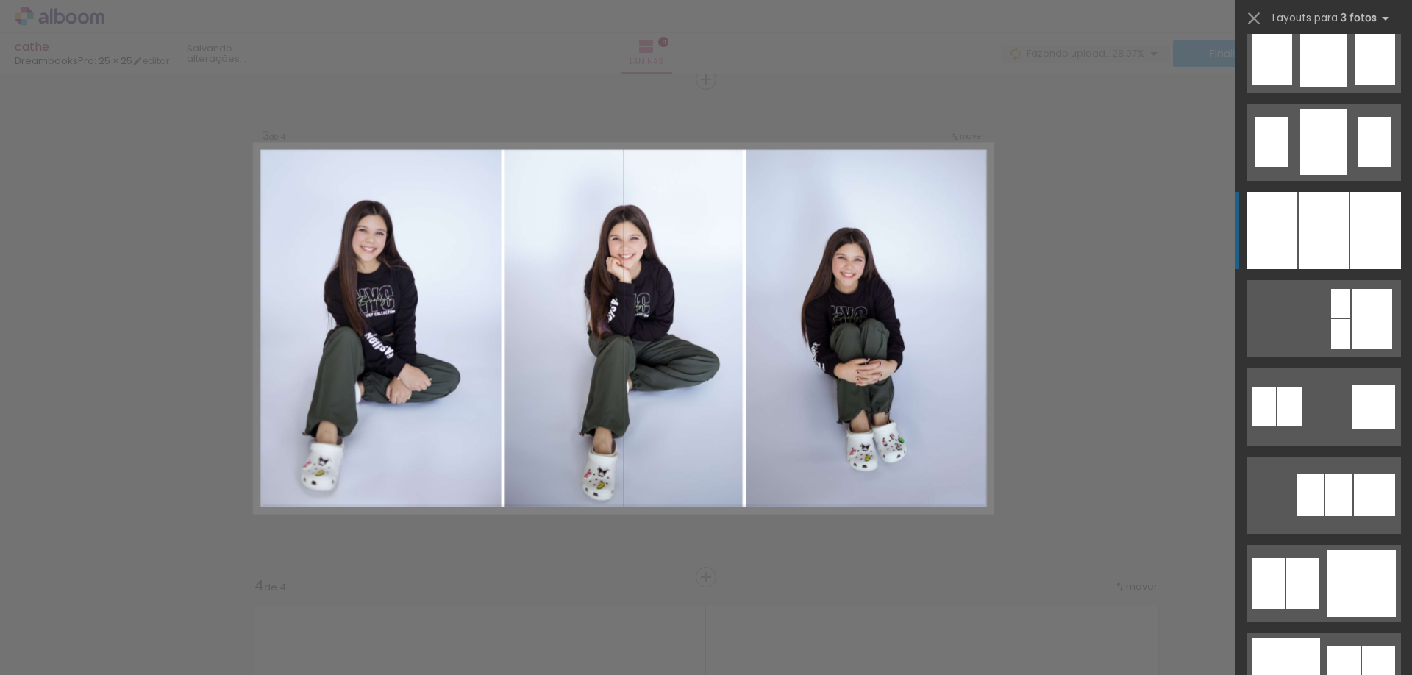
click at [1309, 243] on div at bounding box center [1324, 230] width 50 height 77
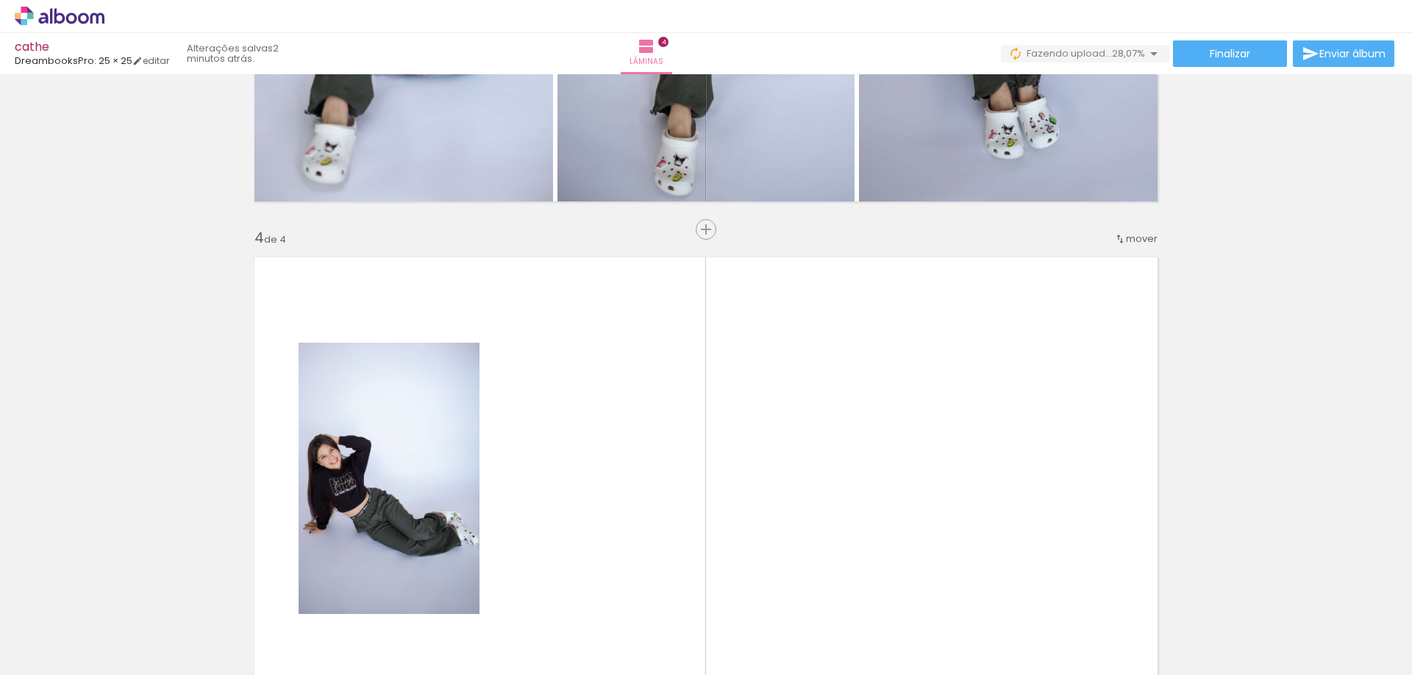
scroll to position [1618, 0]
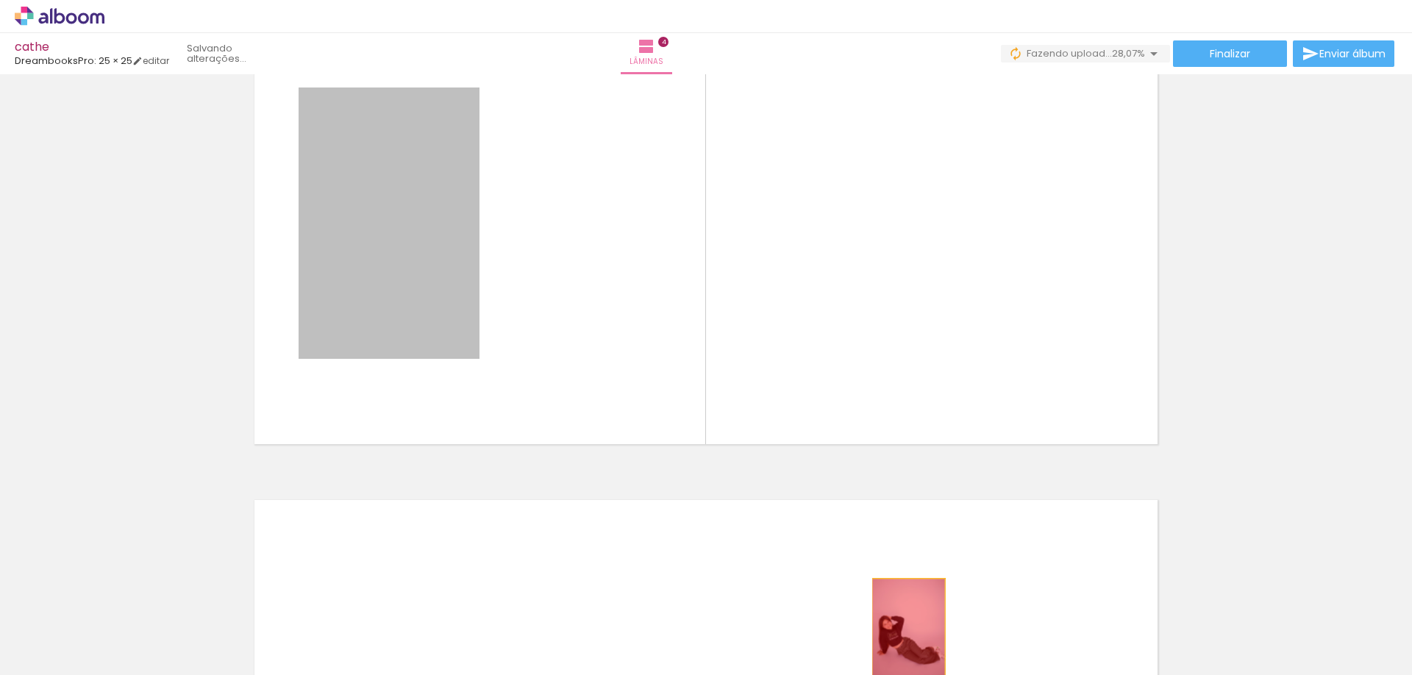
drag, startPoint x: 404, startPoint y: 327, endPoint x: 910, endPoint y: 617, distance: 583.1
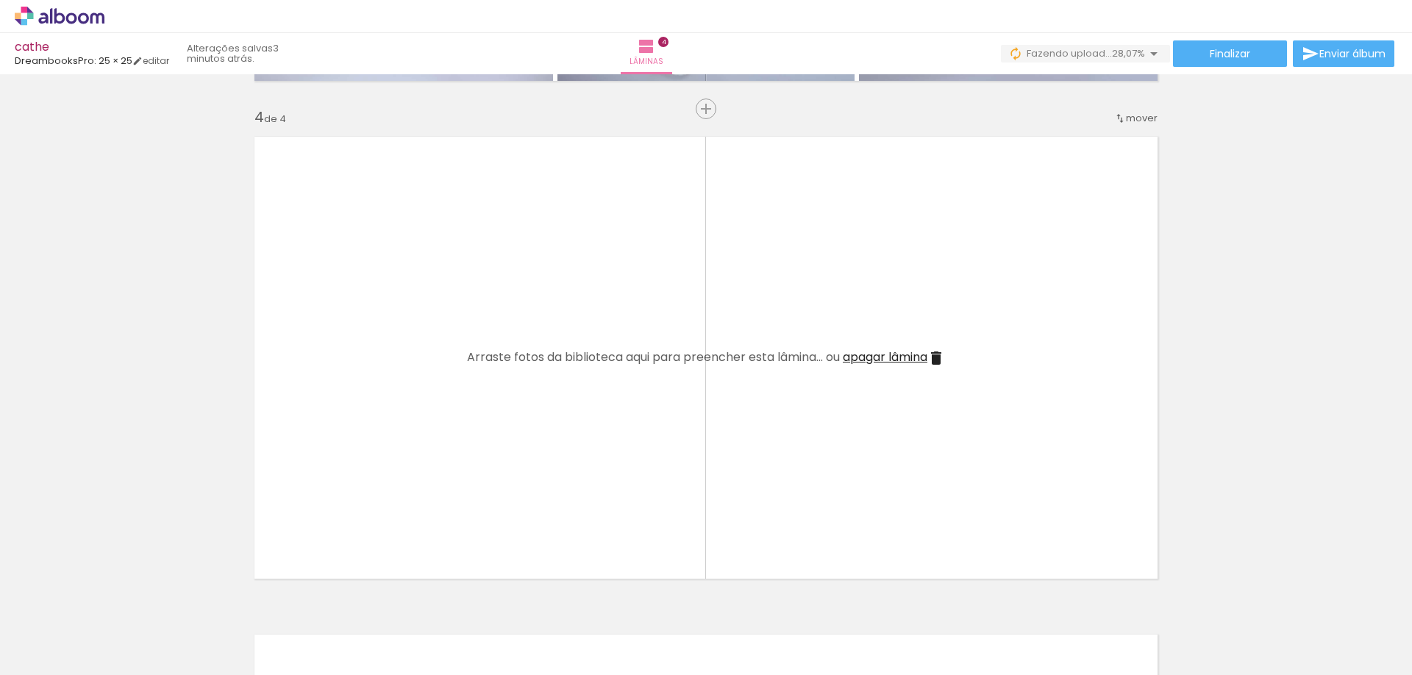
scroll to position [1471, 0]
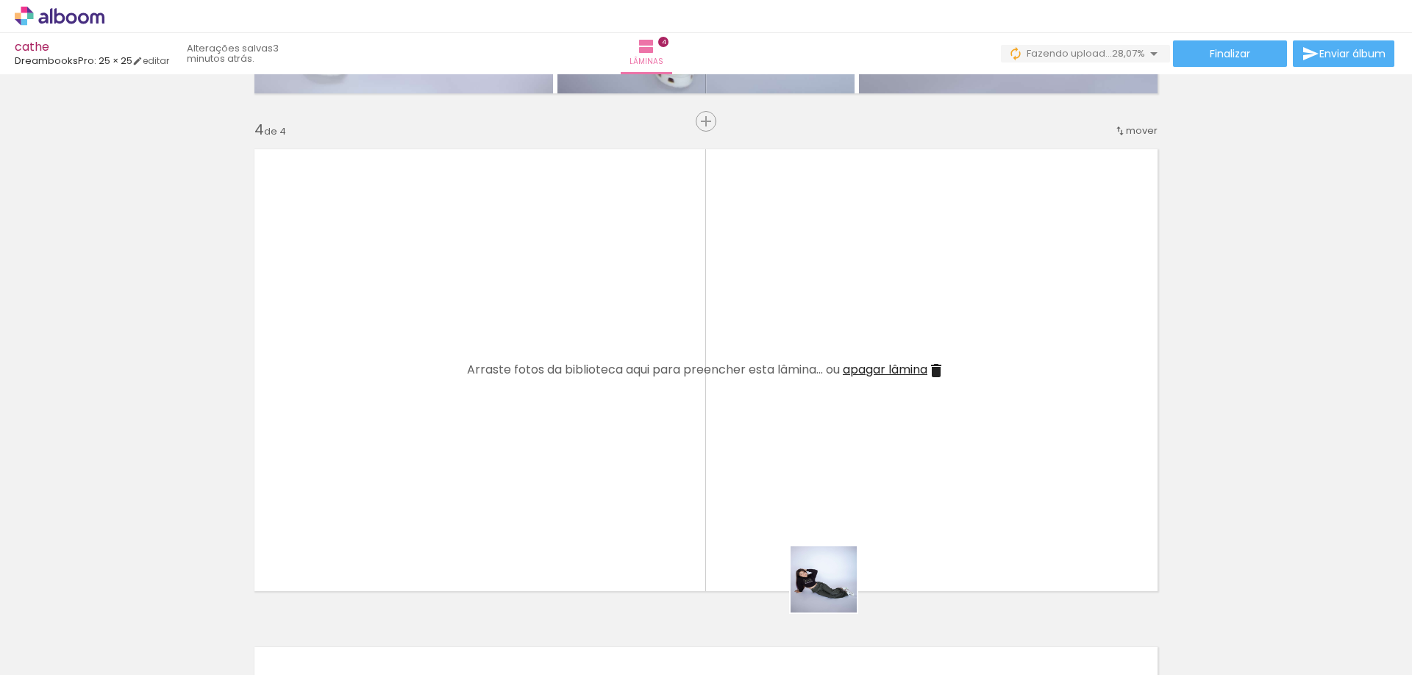
drag, startPoint x: 906, startPoint y: 622, endPoint x: 655, endPoint y: 666, distance: 254.8
click at [574, 480] on quentale-workspace at bounding box center [706, 337] width 1412 height 675
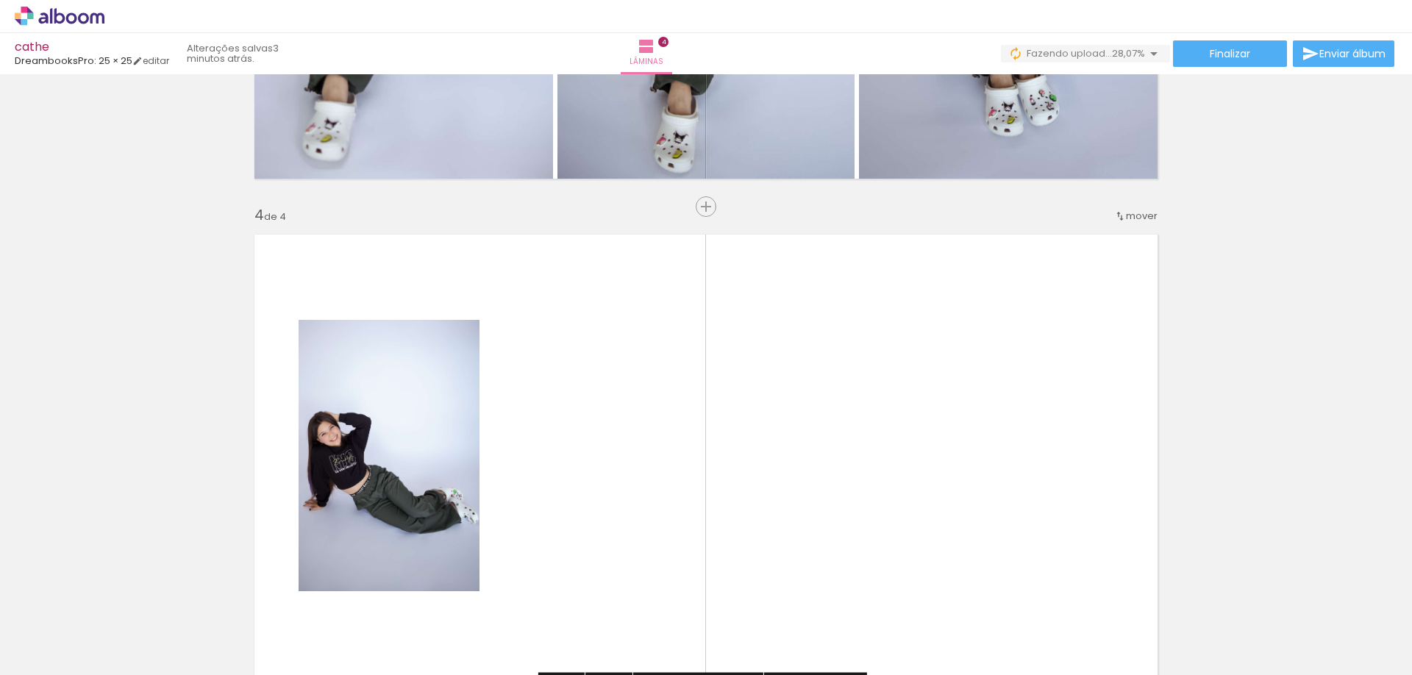
scroll to position [1250, 0]
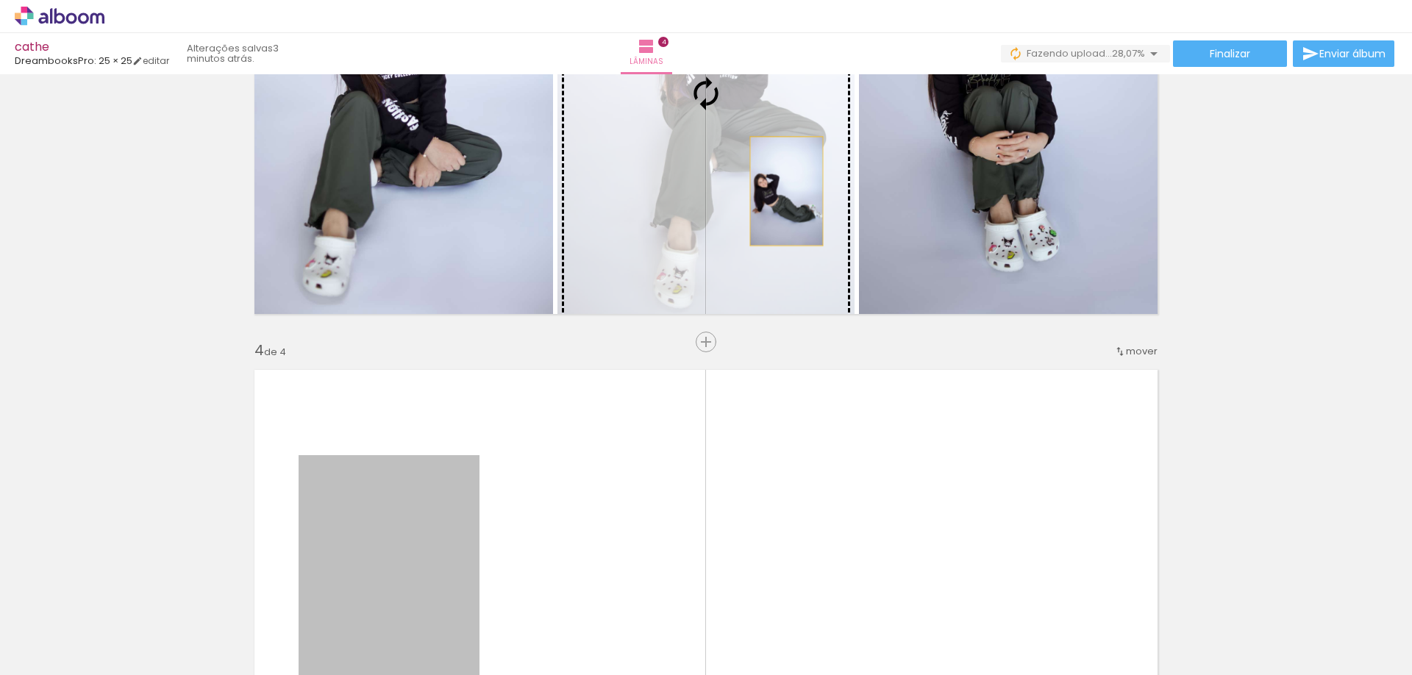
drag, startPoint x: 457, startPoint y: 554, endPoint x: 781, endPoint y: 191, distance: 486.0
click at [781, 191] on div "Inserir lâmina 1 de 4 Inserir lâmina 2 de 4 Inserir lâmina 3 de 4 Inserir lâmin…" at bounding box center [706, 74] width 1412 height 2490
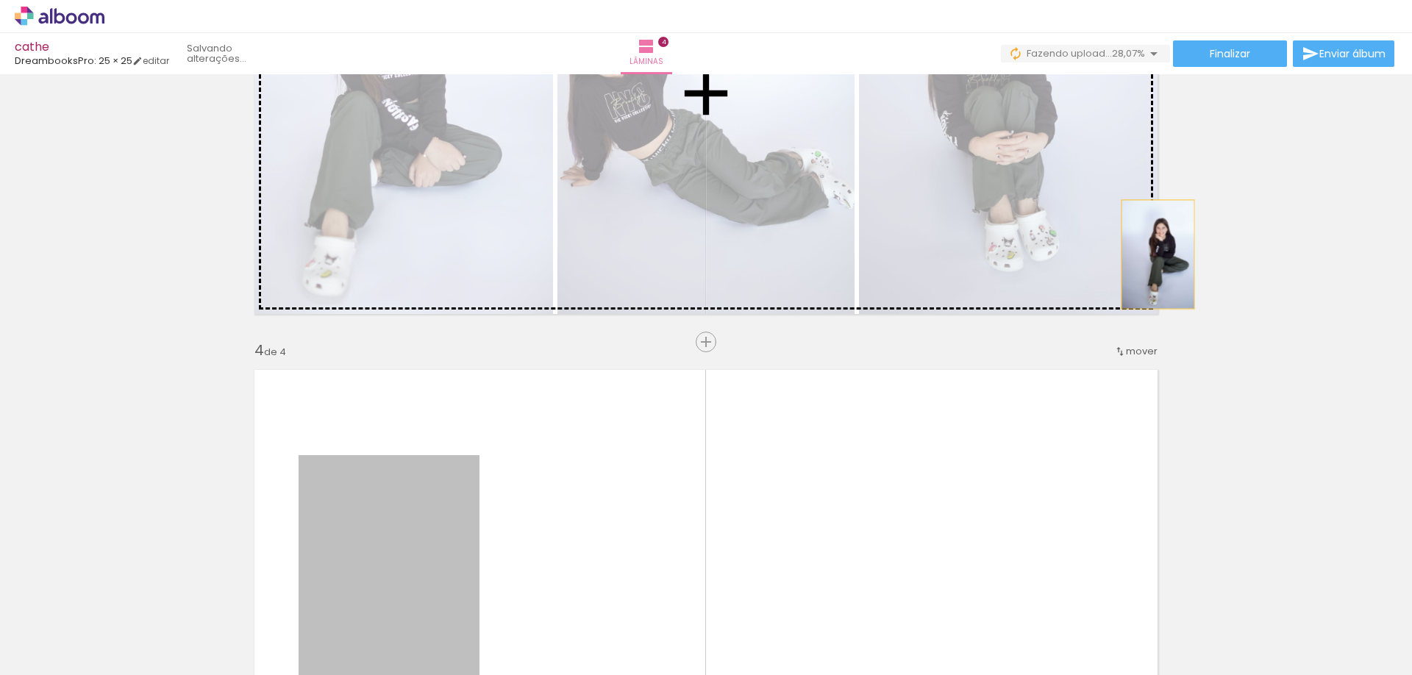
drag, startPoint x: 433, startPoint y: 548, endPoint x: 1153, endPoint y: 254, distance: 776.9
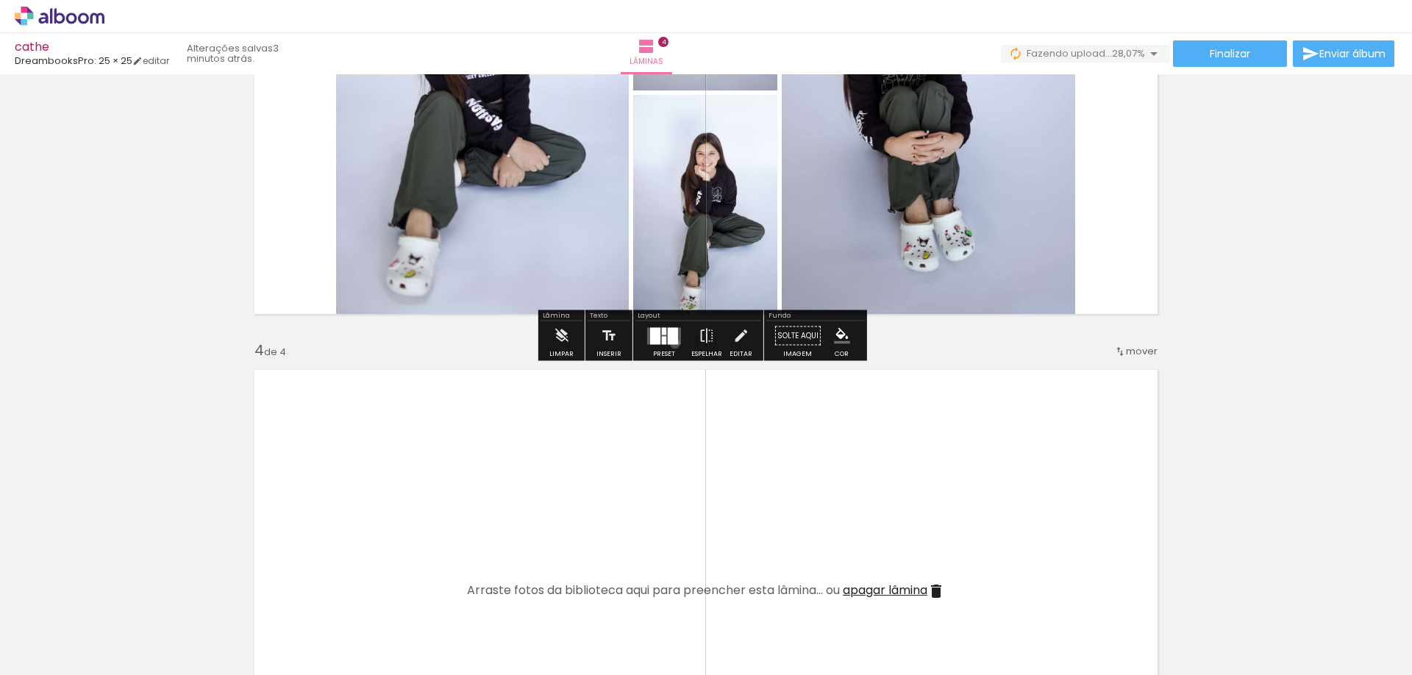
click at [672, 343] on div at bounding box center [673, 335] width 10 height 17
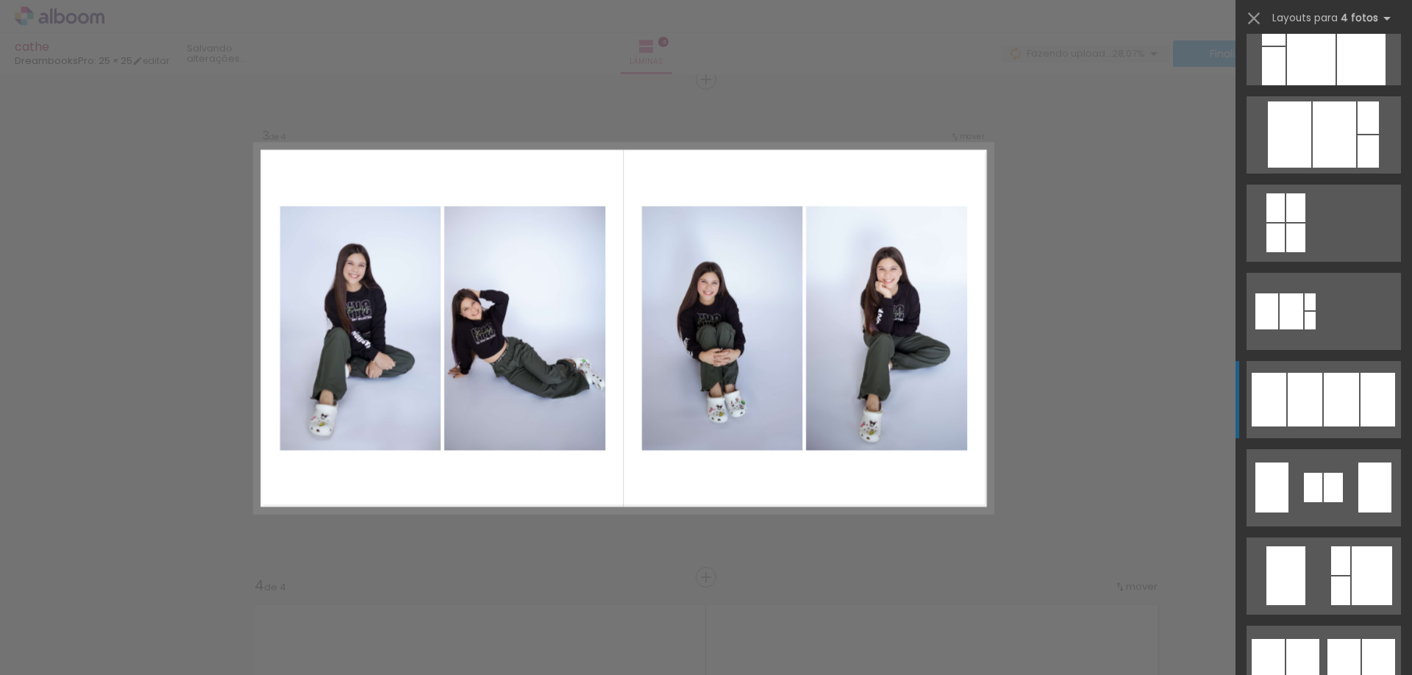
scroll to position [956, 0]
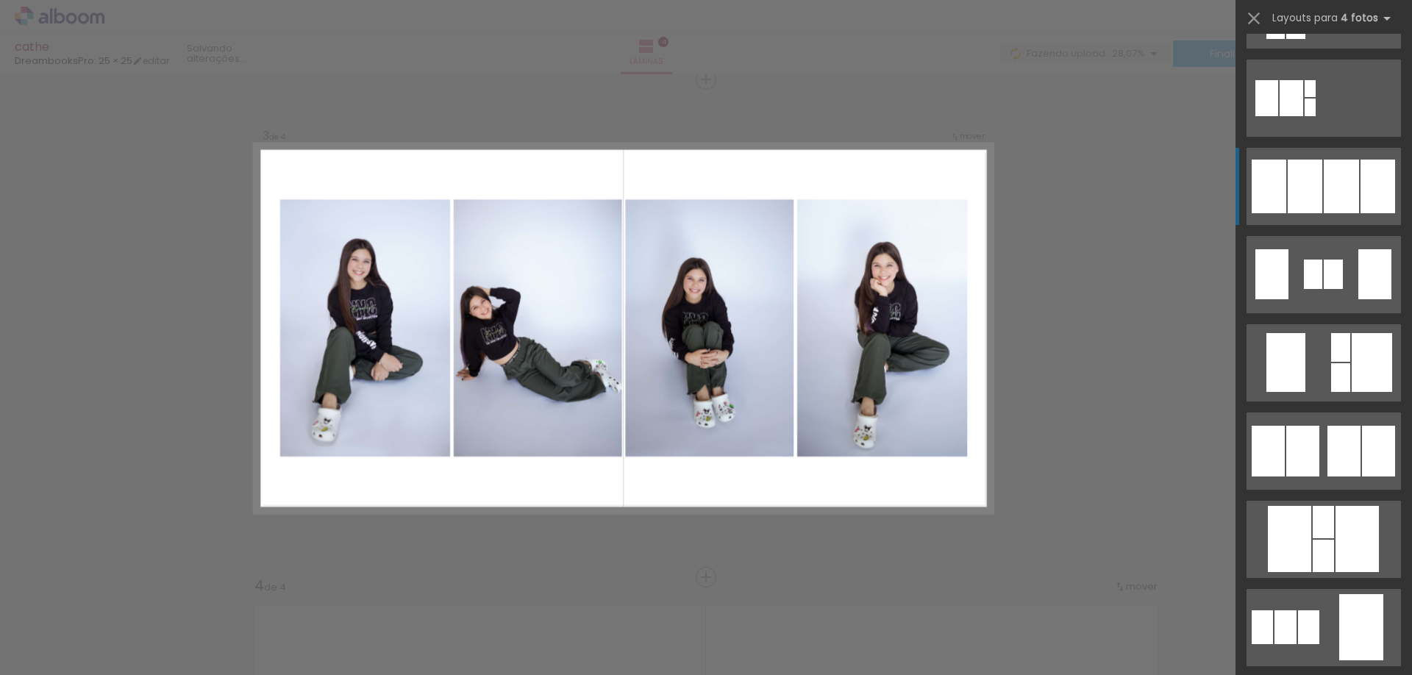
click at [1304, 160] on div at bounding box center [1305, 187] width 35 height 54
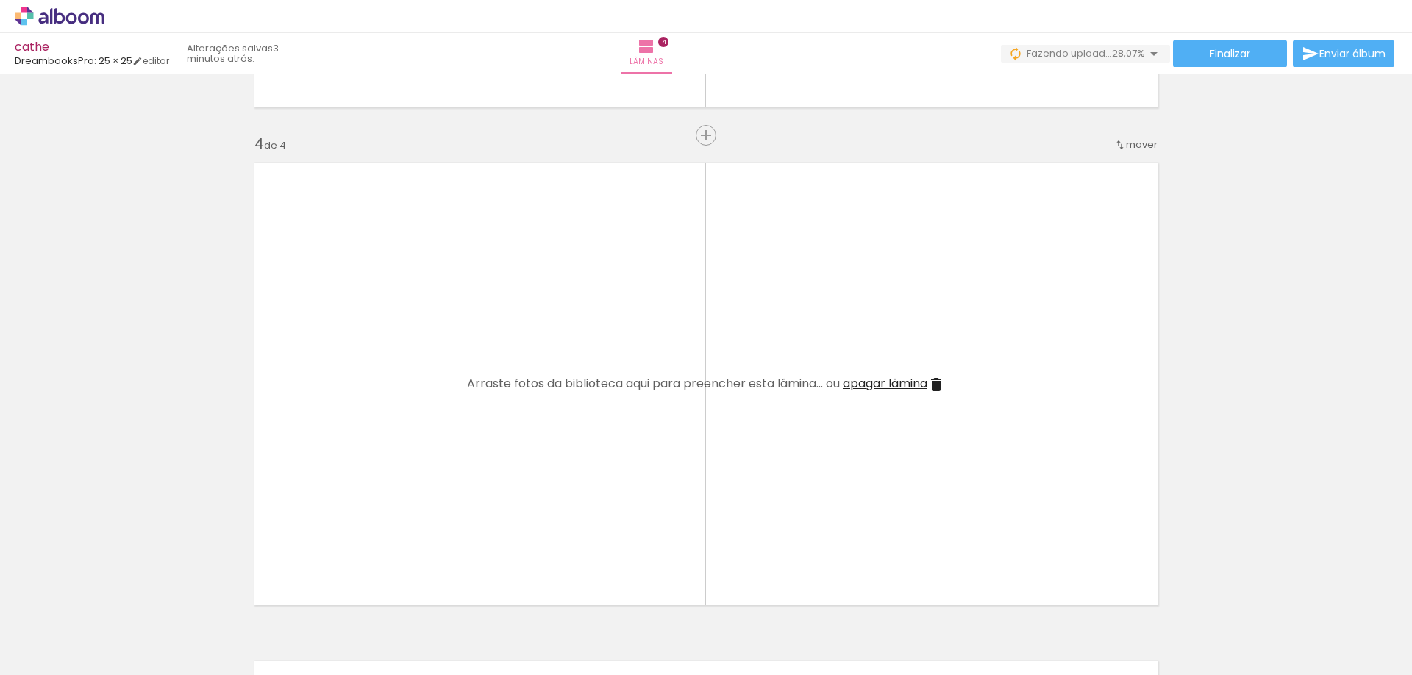
scroll to position [1456, 0]
drag, startPoint x: 482, startPoint y: 623, endPoint x: 478, endPoint y: 519, distance: 103.8
click at [478, 519] on quentale-workspace at bounding box center [706, 337] width 1412 height 675
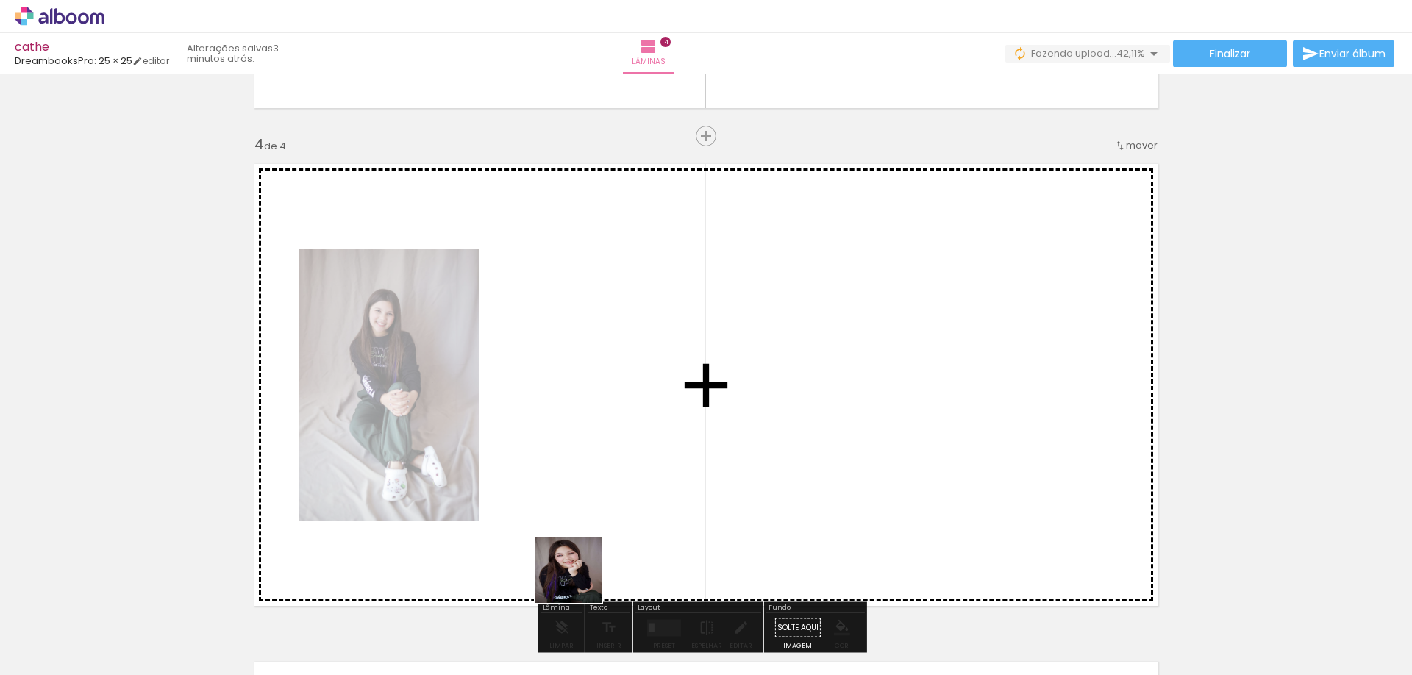
drag, startPoint x: 570, startPoint y: 632, endPoint x: 578, endPoint y: 510, distance: 122.4
click at [578, 510] on quentale-workspace at bounding box center [706, 337] width 1412 height 675
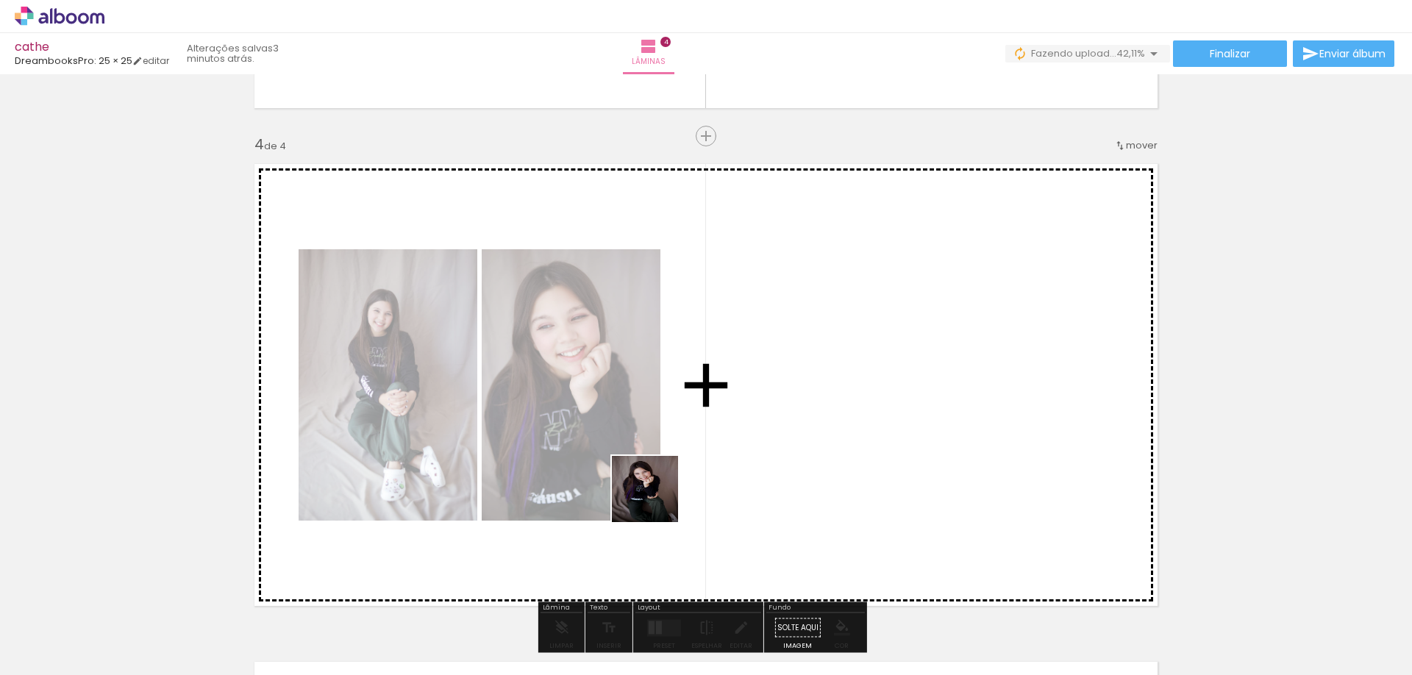
drag, startPoint x: 630, startPoint y: 582, endPoint x: 723, endPoint y: 605, distance: 95.4
click at [666, 495] on quentale-workspace at bounding box center [706, 337] width 1412 height 675
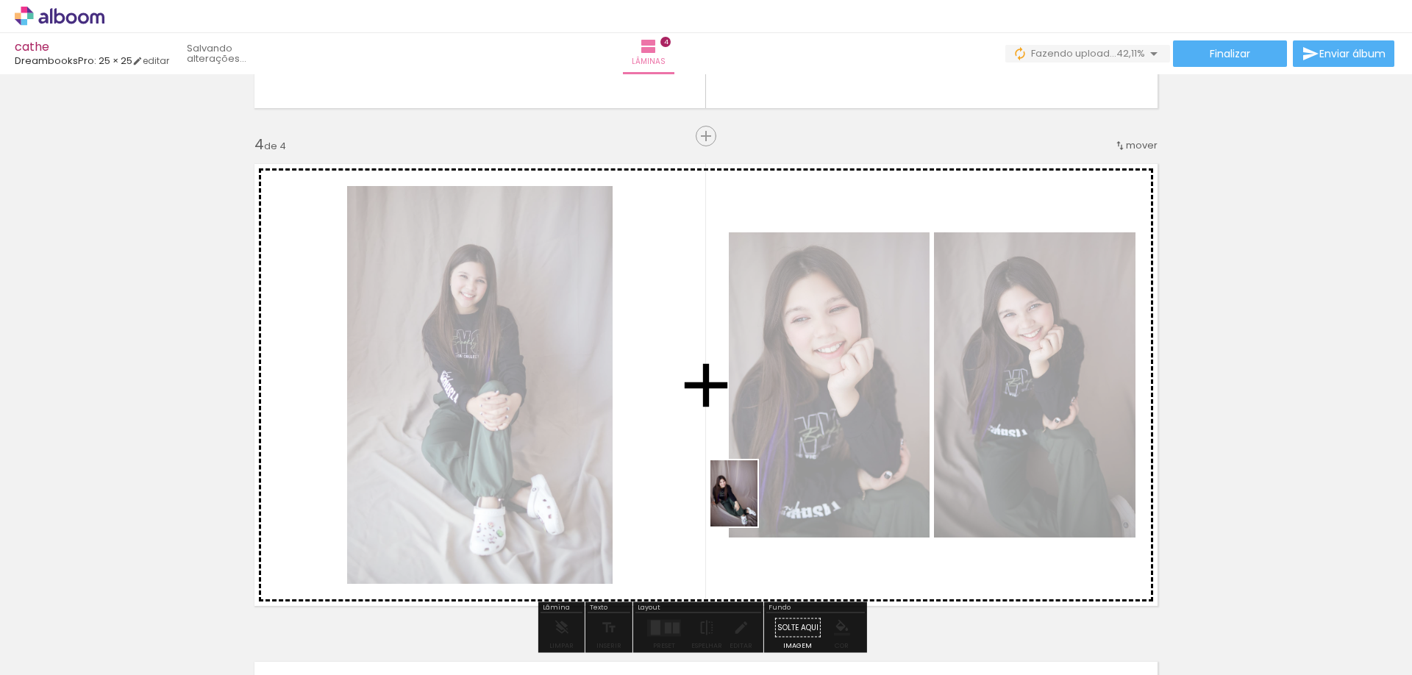
drag, startPoint x: 719, startPoint y: 615, endPoint x: 755, endPoint y: 505, distance: 116.1
click at [755, 505] on quentale-workspace at bounding box center [706, 337] width 1412 height 675
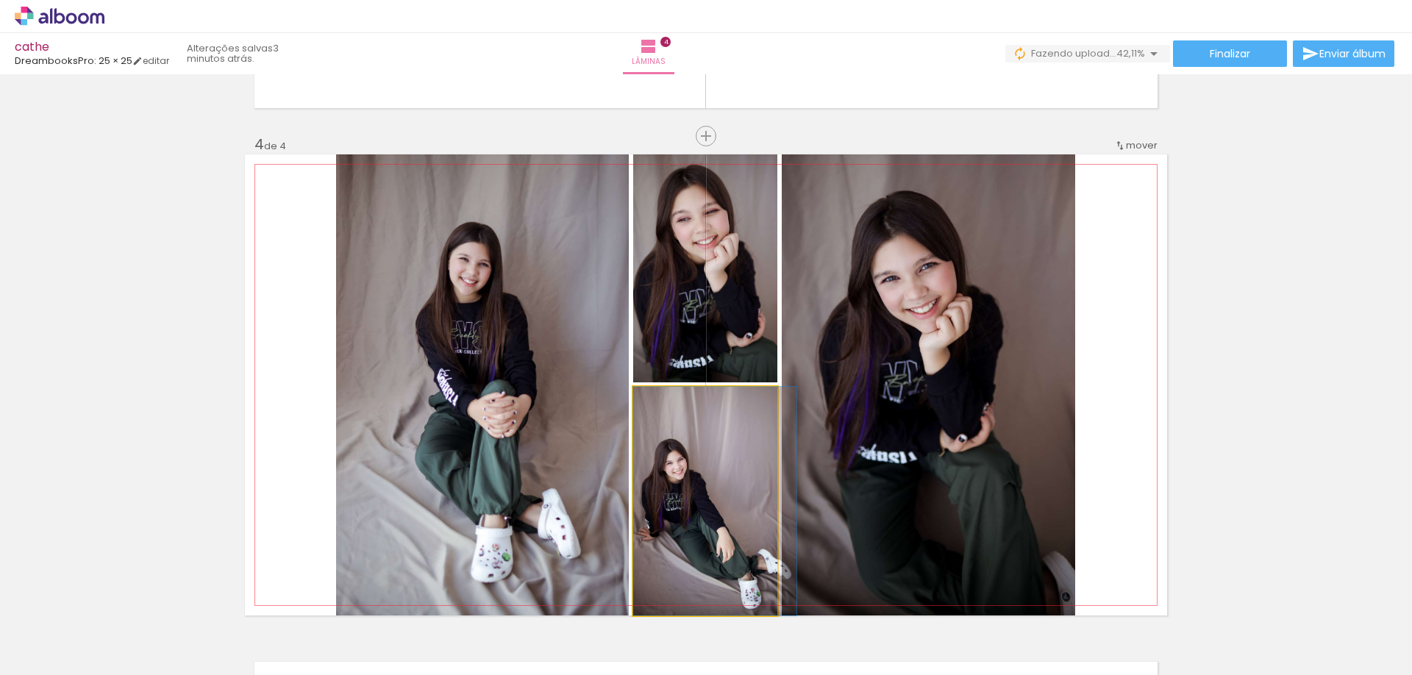
drag, startPoint x: 680, startPoint y: 513, endPoint x: 705, endPoint y: 510, distance: 24.5
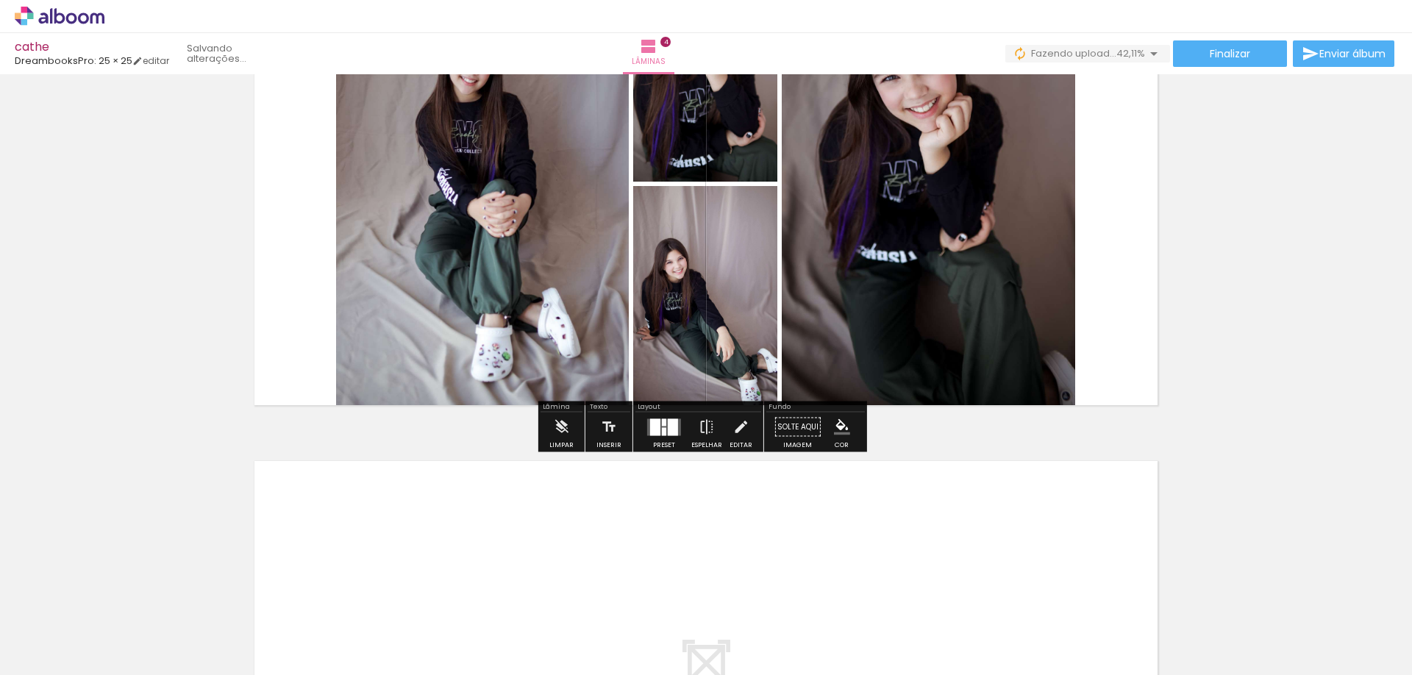
scroll to position [1677, 0]
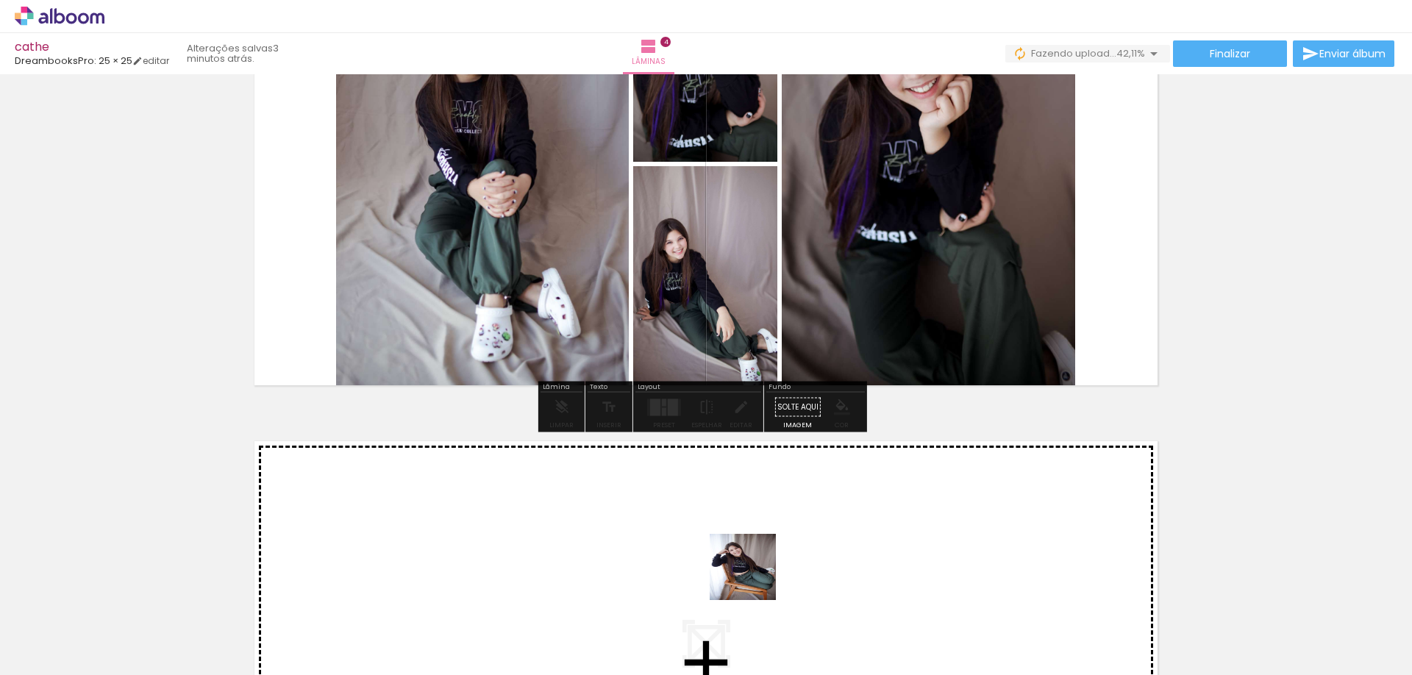
drag, startPoint x: 813, startPoint y: 619, endPoint x: 700, endPoint y: 549, distance: 133.1
click at [700, 549] on quentale-workspace at bounding box center [706, 337] width 1412 height 675
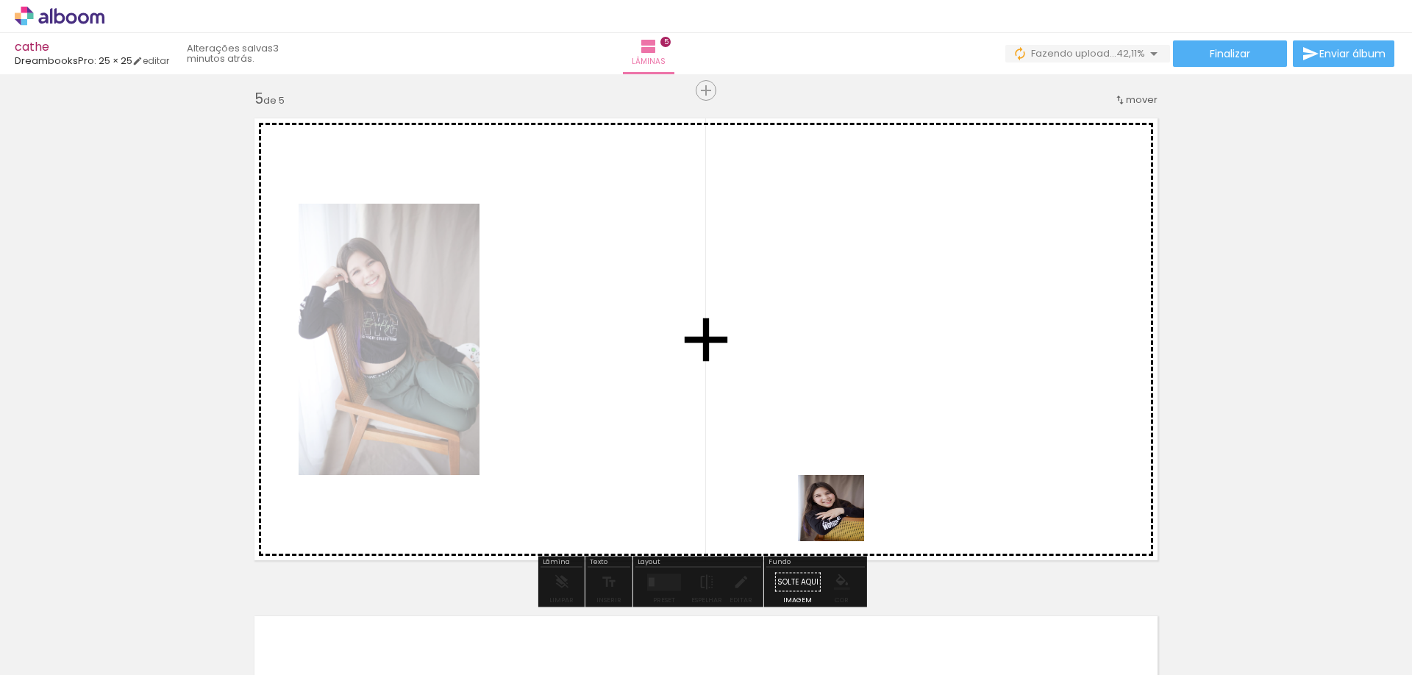
scroll to position [2011, 0]
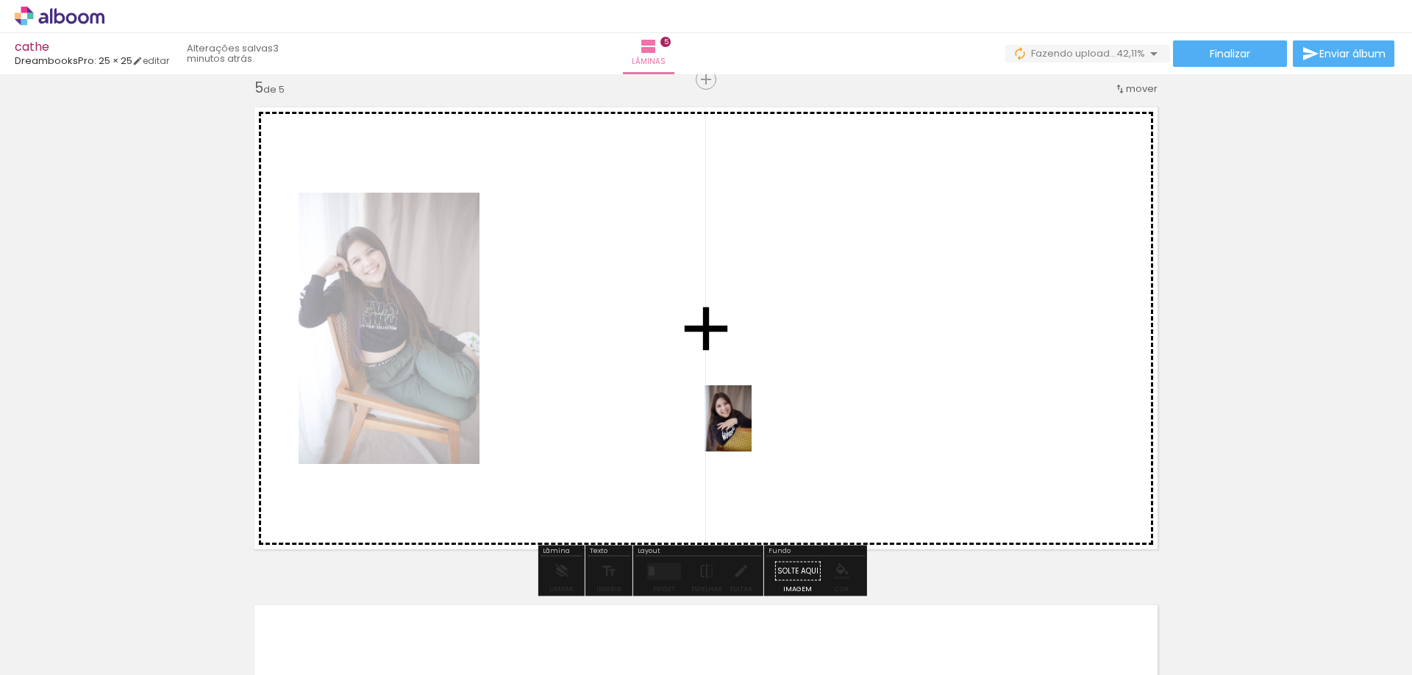
drag, startPoint x: 898, startPoint y: 625, endPoint x: 749, endPoint y: 430, distance: 246.1
click at [749, 430] on quentale-workspace at bounding box center [706, 337] width 1412 height 675
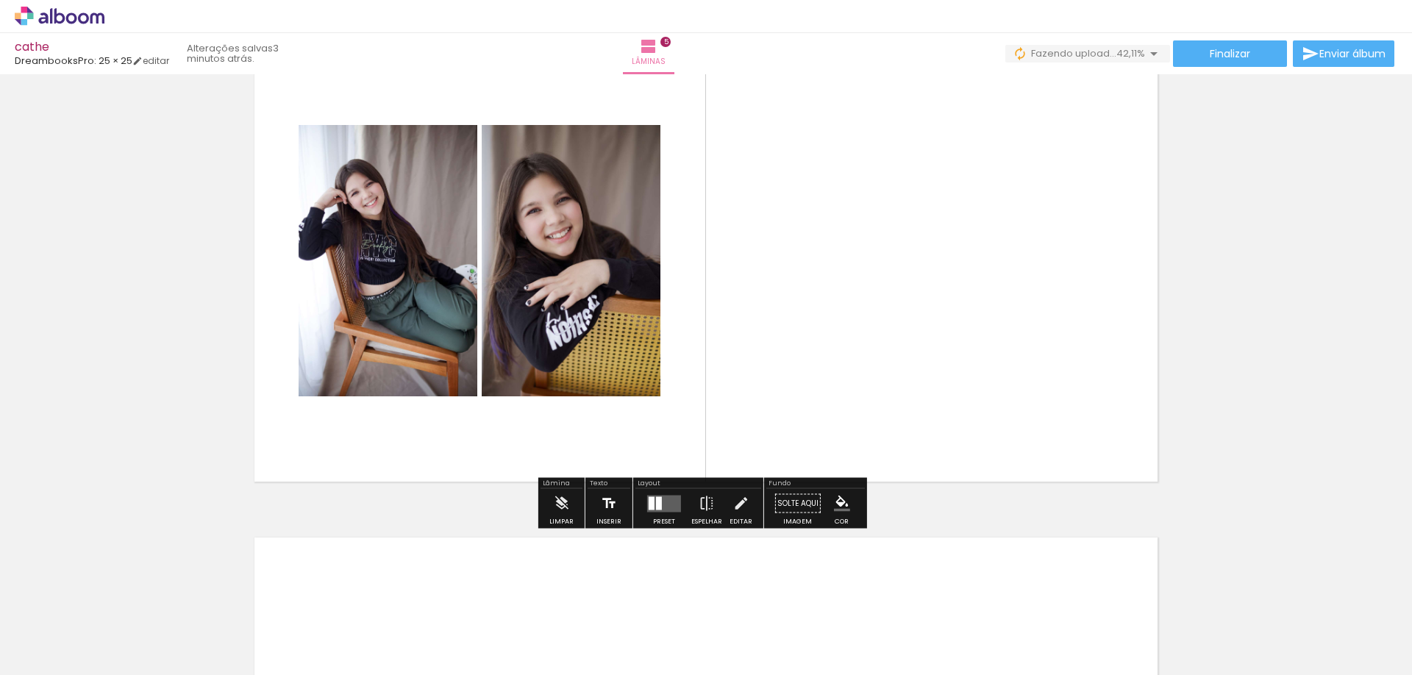
scroll to position [2158, 0]
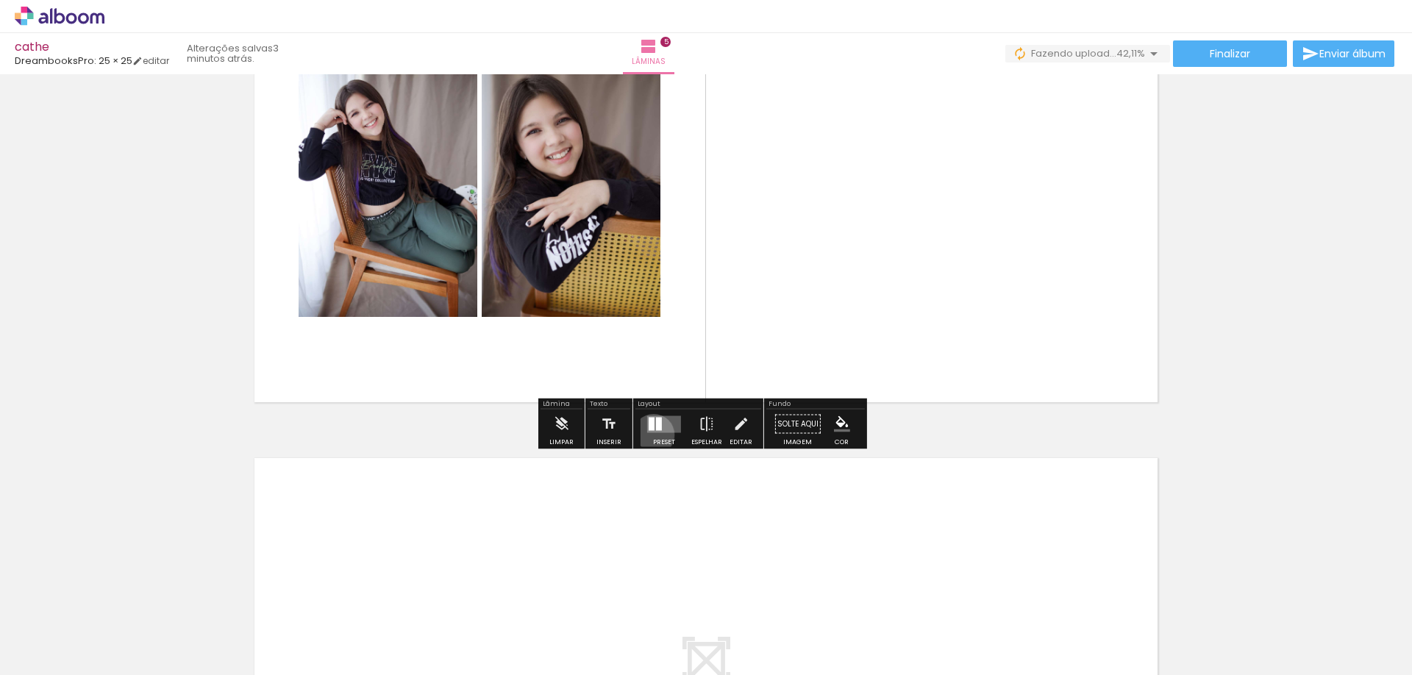
click at [650, 435] on div at bounding box center [664, 424] width 40 height 29
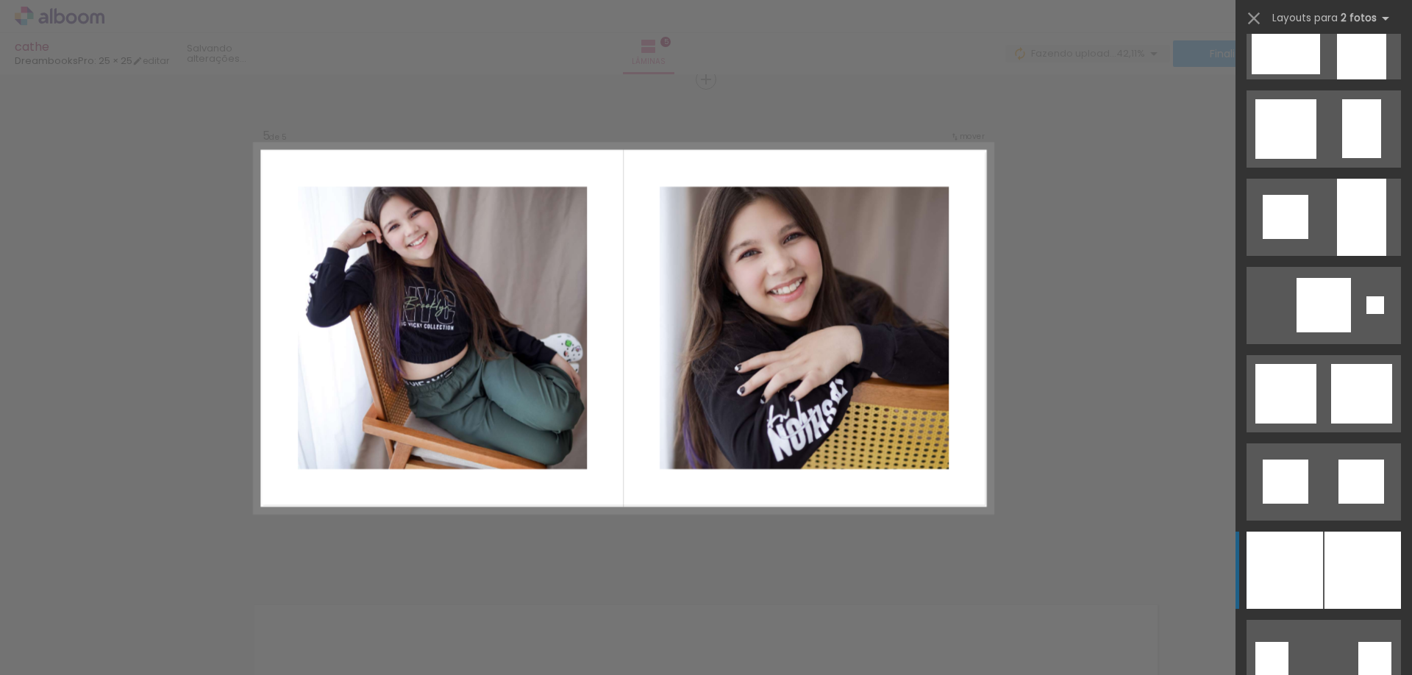
scroll to position [1324, 0]
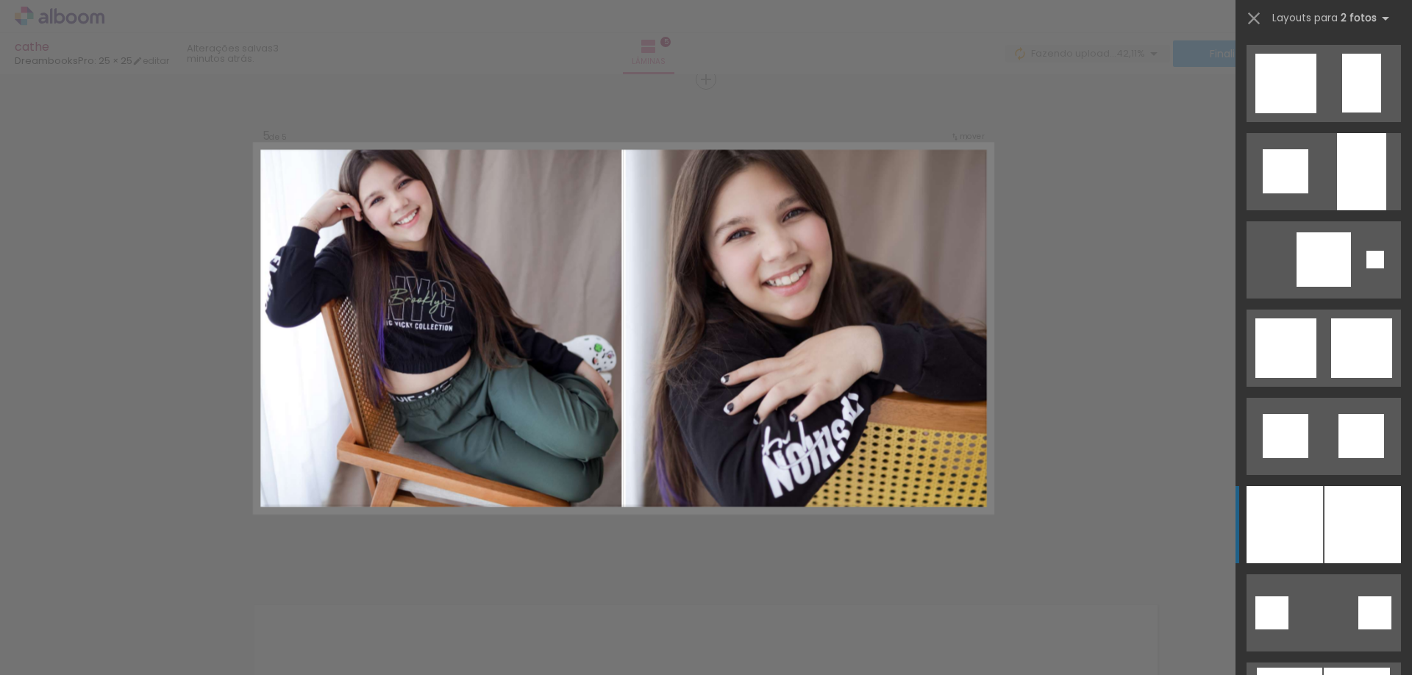
click at [1333, 503] on div at bounding box center [1363, 524] width 76 height 77
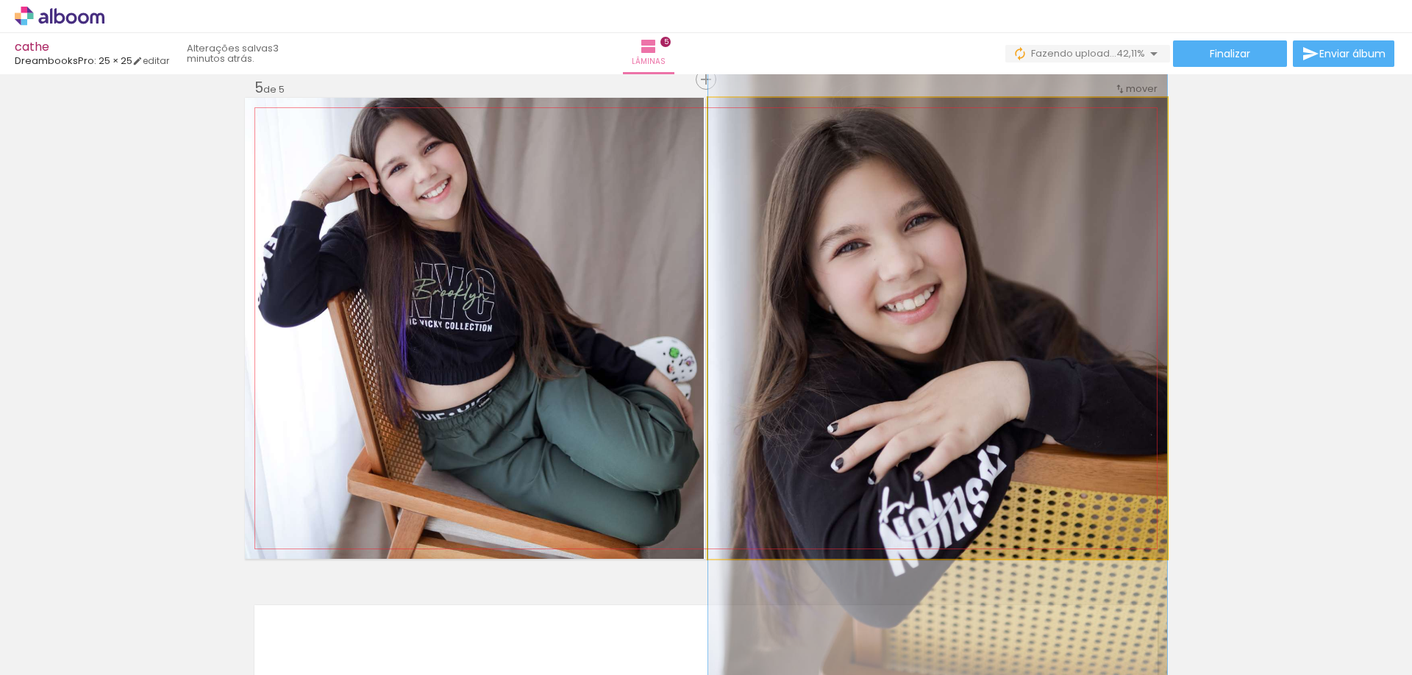
drag, startPoint x: 961, startPoint y: 346, endPoint x: 965, endPoint y: 392, distance: 46.5
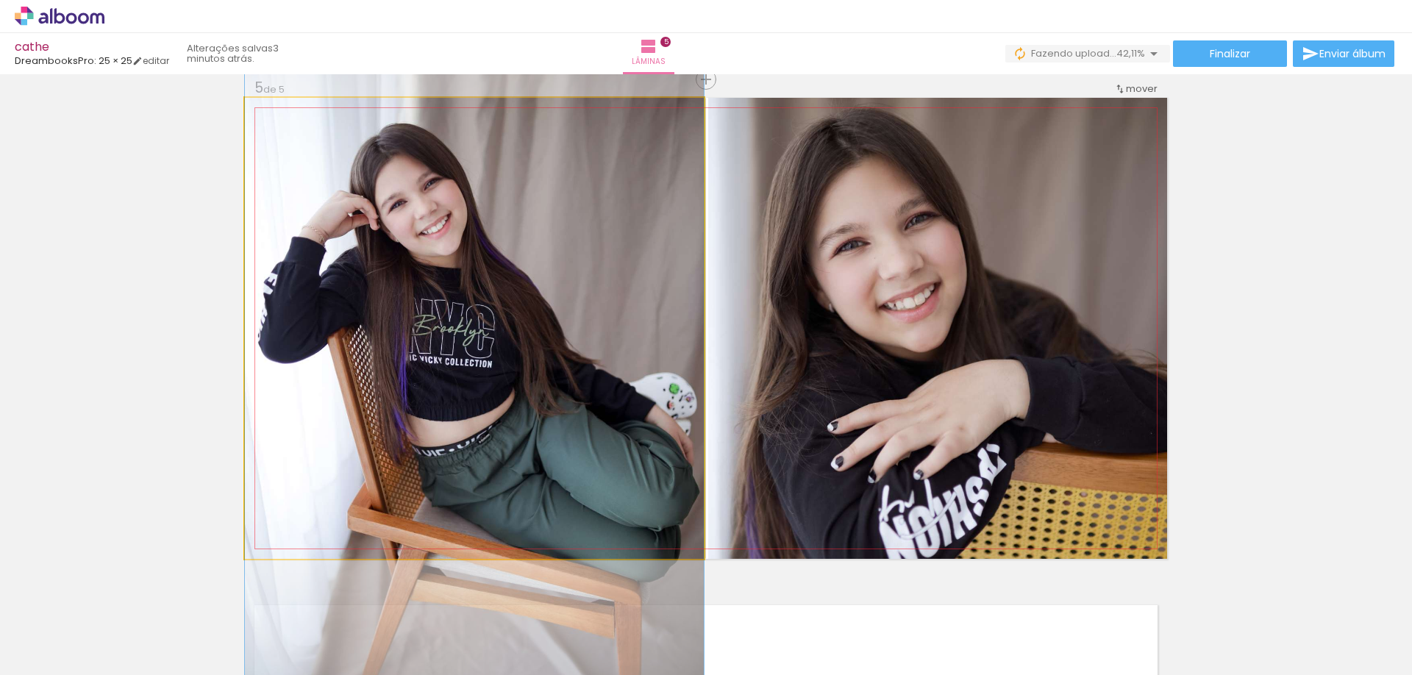
drag, startPoint x: 477, startPoint y: 346, endPoint x: 480, endPoint y: 385, distance: 39.2
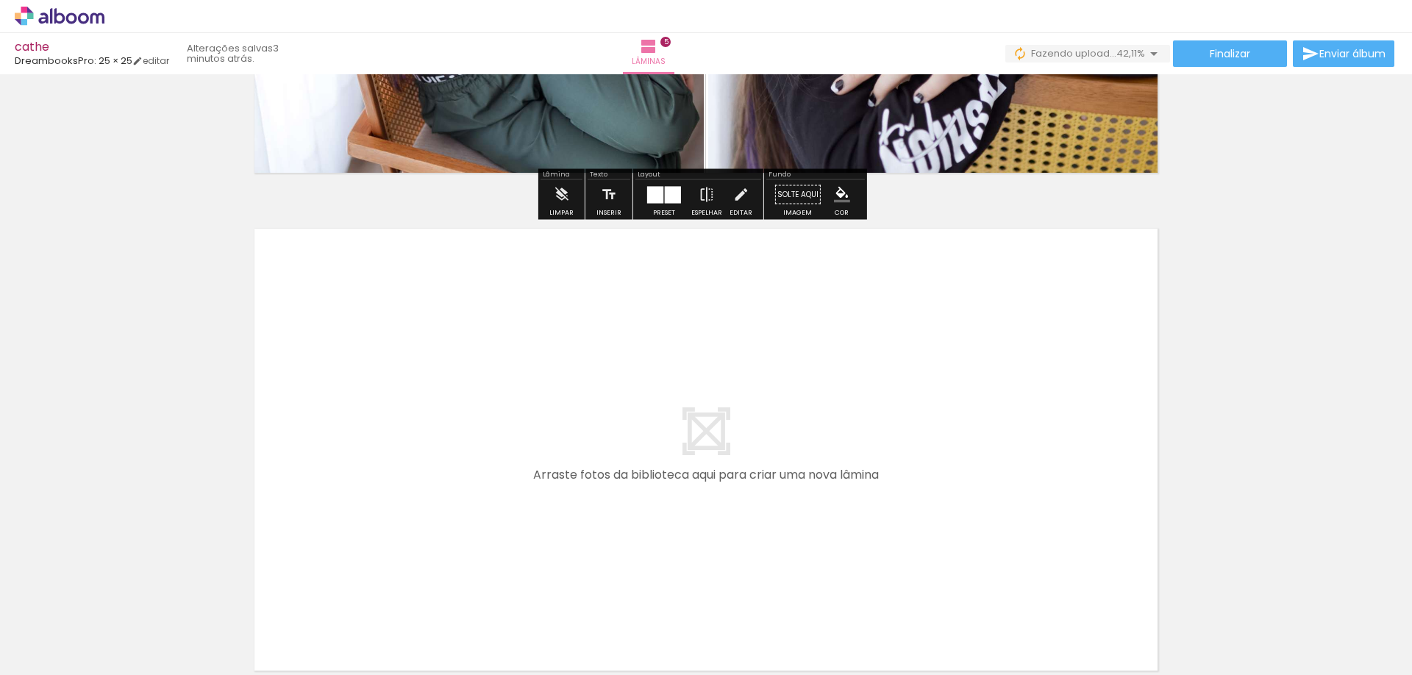
scroll to position [2536, 0]
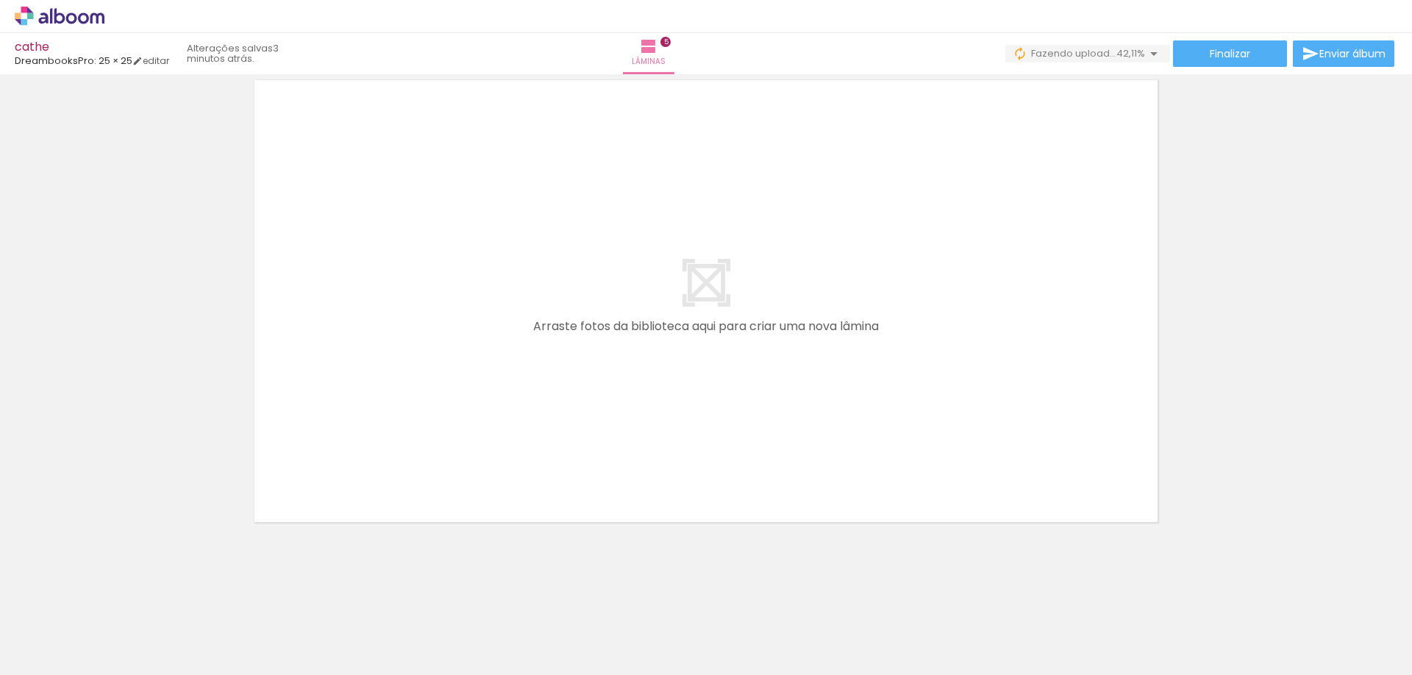
drag, startPoint x: 958, startPoint y: 618, endPoint x: 761, endPoint y: 477, distance: 242.5
click at [761, 477] on quentale-workspace at bounding box center [706, 337] width 1412 height 675
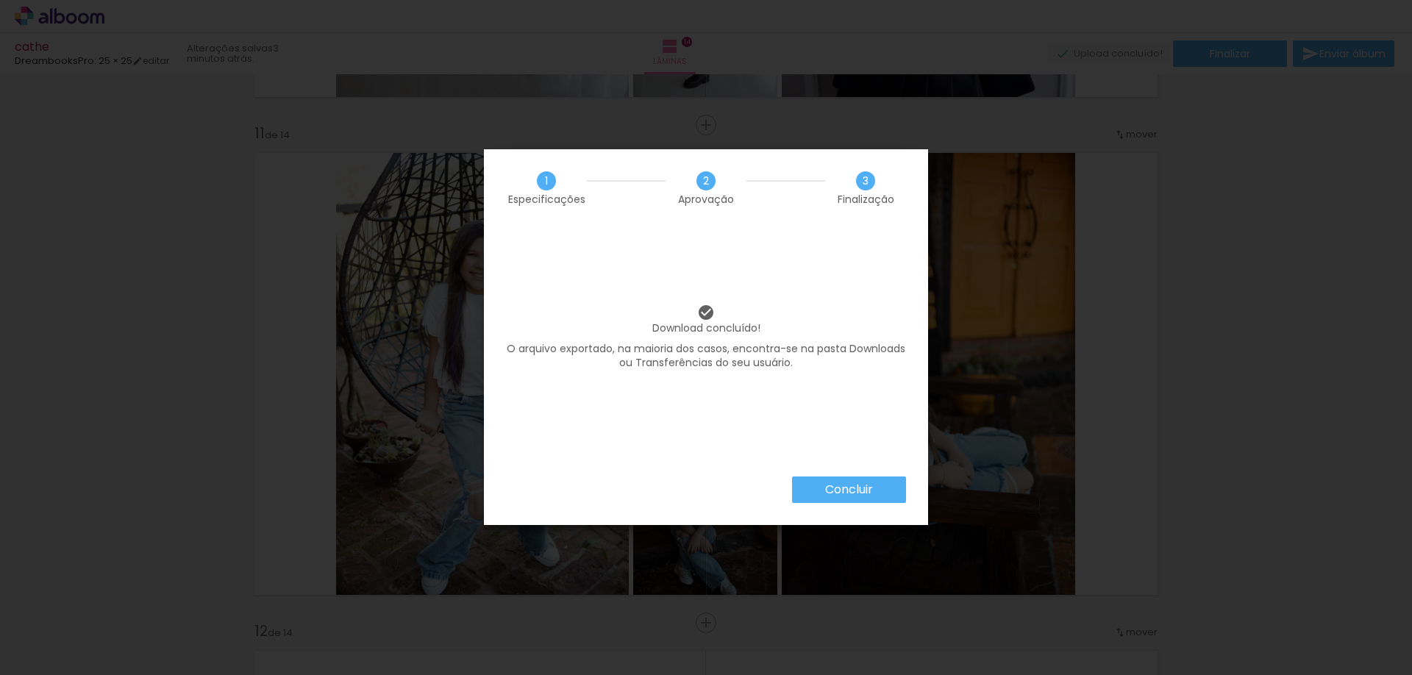
scroll to position [0, 3408]
click at [0, 0] on slot "Concluir" at bounding box center [0, 0] width 0 height 0
